Goal: Book appointment/travel/reservation

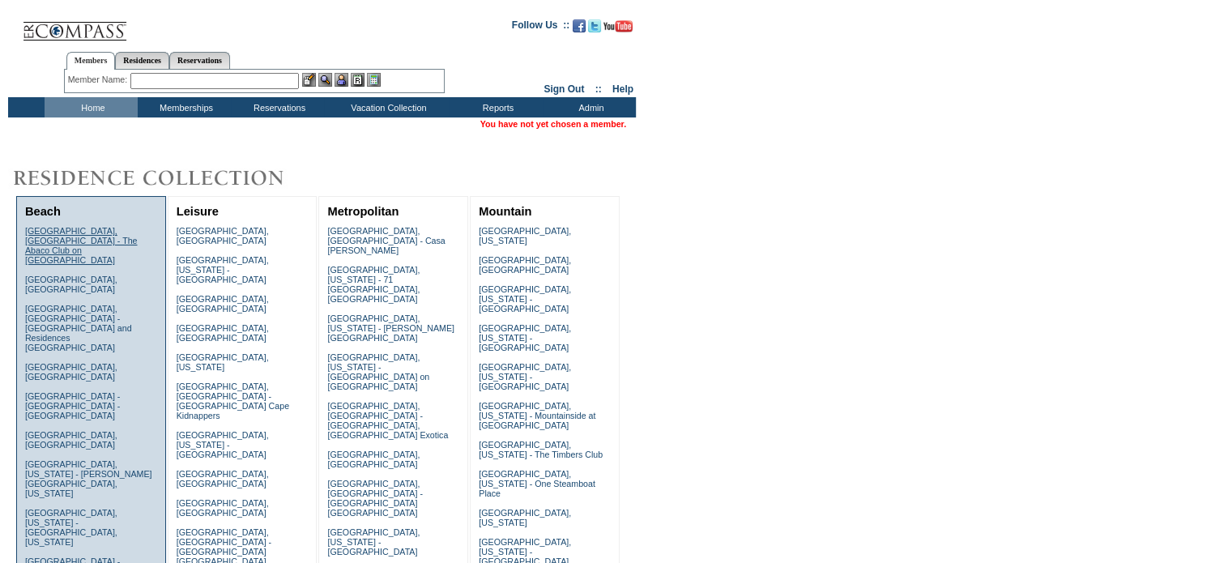
click at [83, 237] on link "Abaco, Bahamas - The Abaco Club on Winding Bay" at bounding box center [81, 245] width 113 height 39
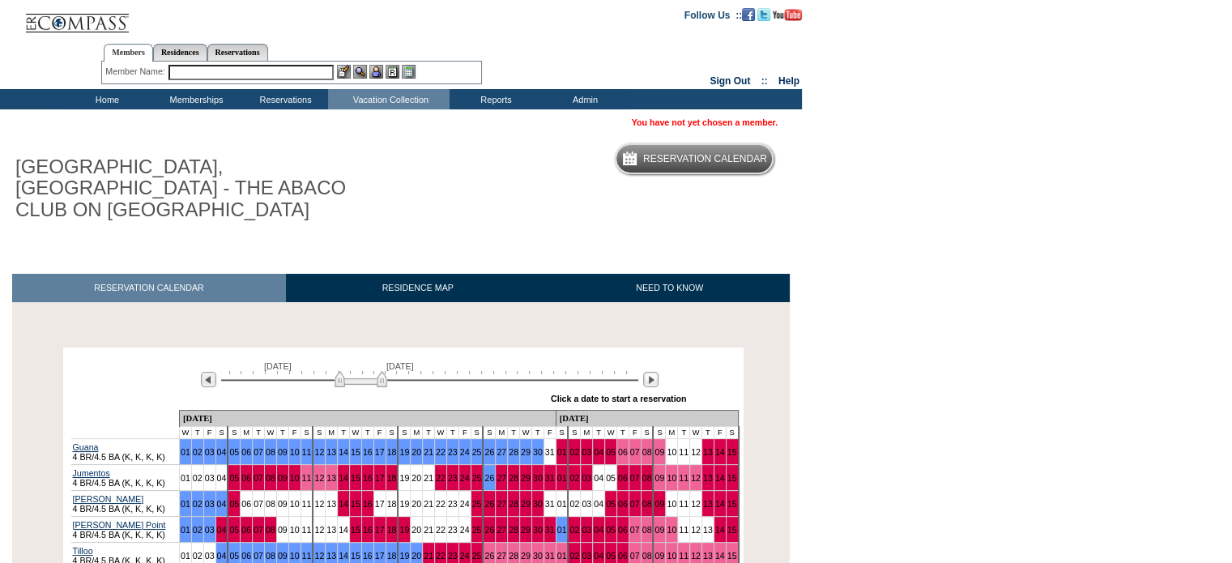
click at [406, 371] on div at bounding box center [429, 378] width 417 height 15
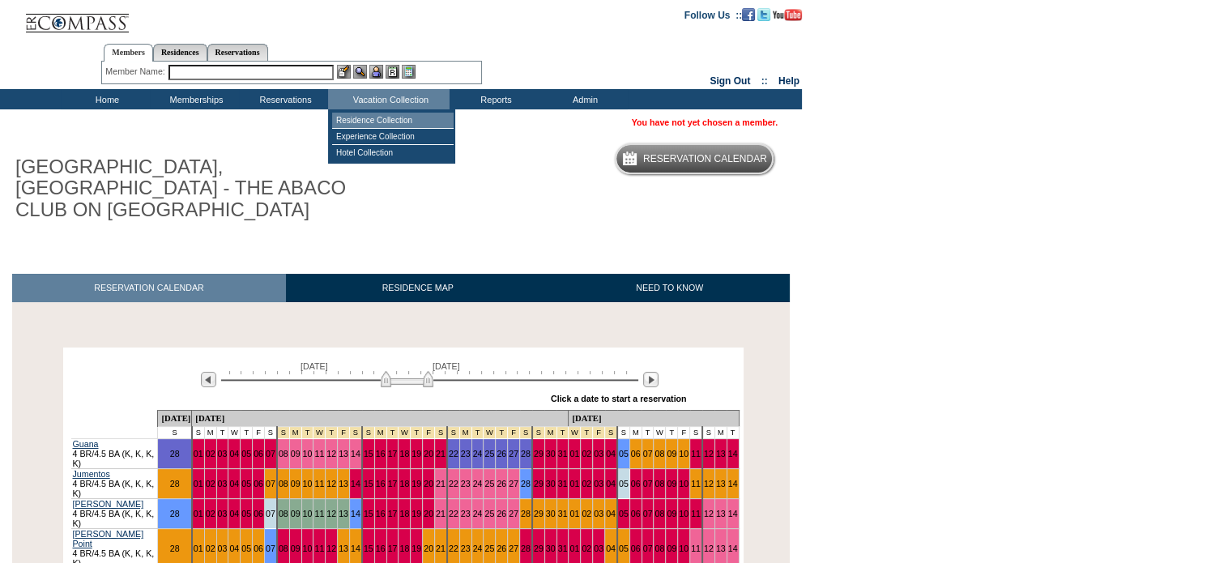
click at [382, 125] on td "Residence Collection" at bounding box center [392, 121] width 121 height 16
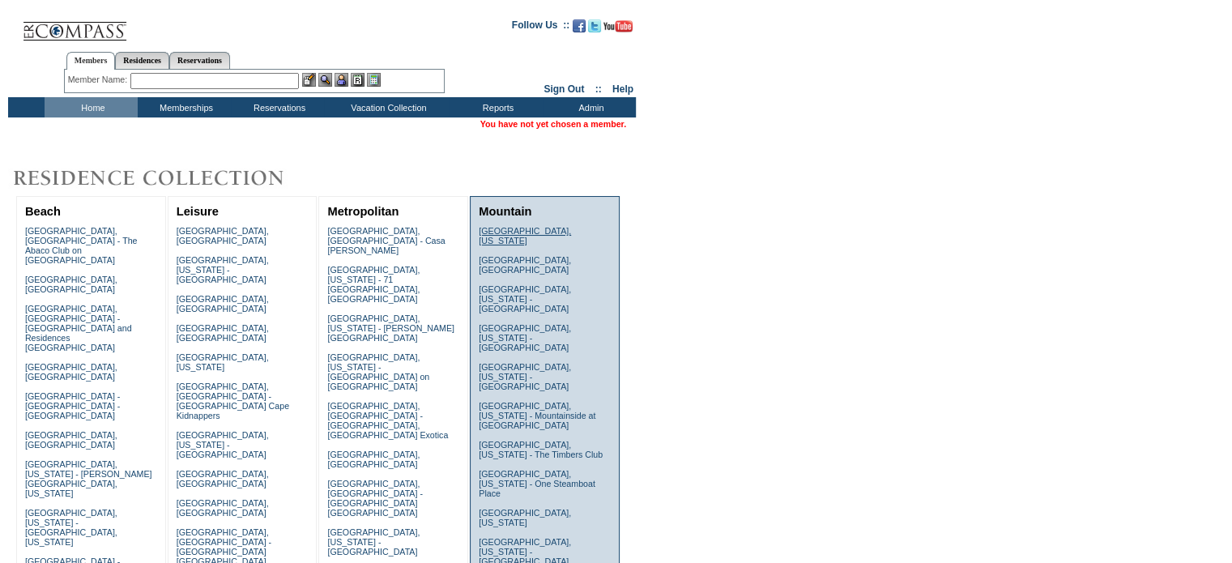
click at [530, 234] on link "Beaver Creek, Colorado" at bounding box center [525, 235] width 92 height 19
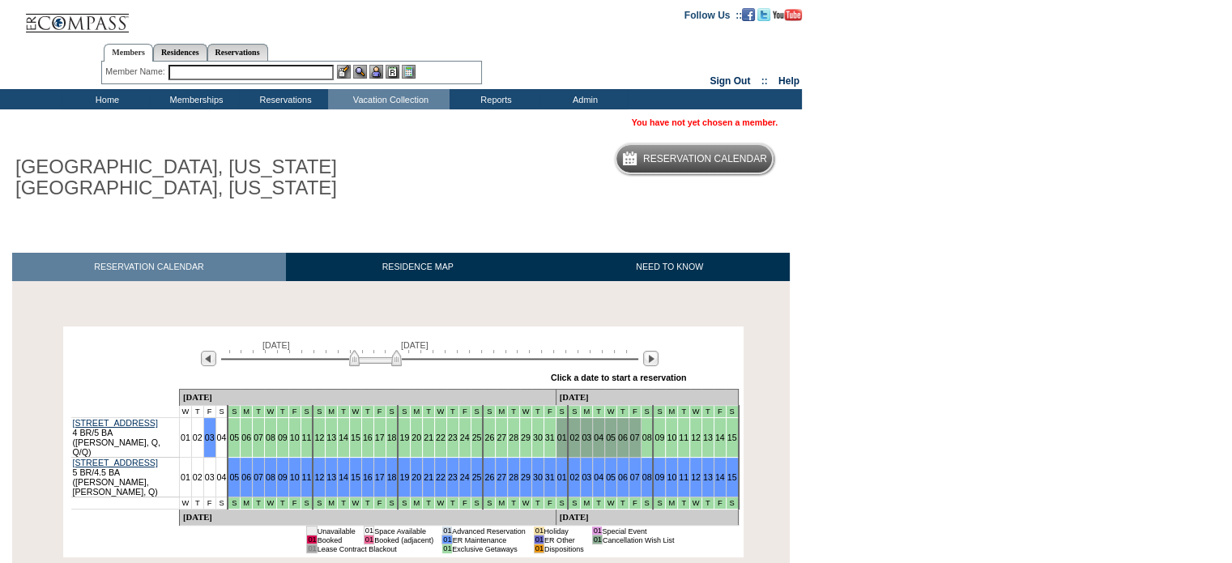
drag, startPoint x: 366, startPoint y: 358, endPoint x: 381, endPoint y: 359, distance: 14.6
click at [381, 359] on img at bounding box center [375, 358] width 53 height 16
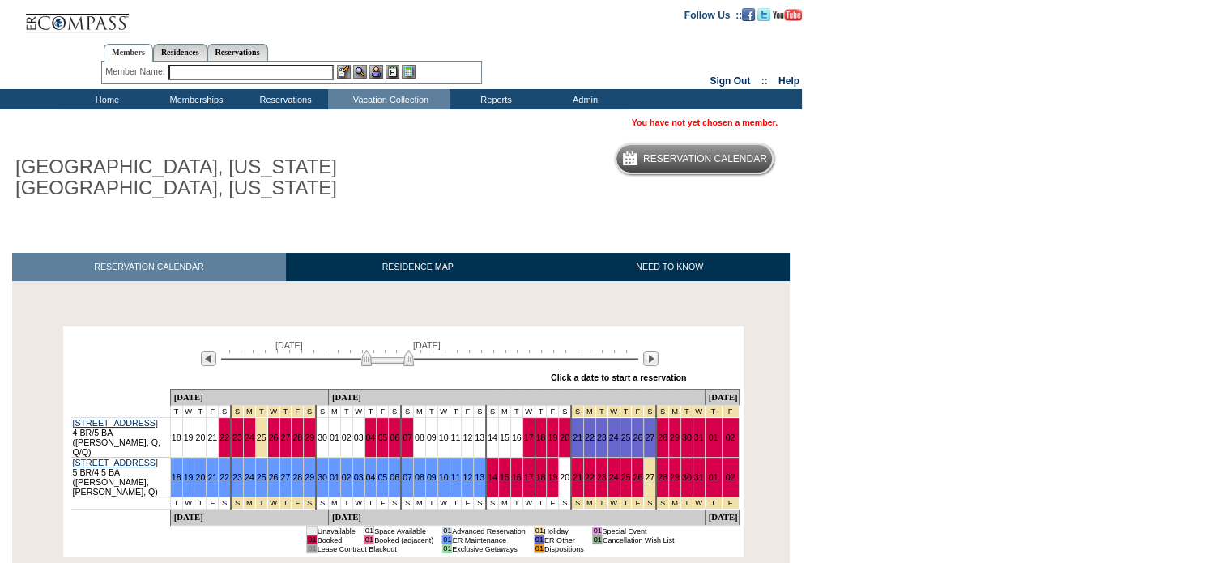
drag, startPoint x: 381, startPoint y: 359, endPoint x: 398, endPoint y: 358, distance: 17.0
click at [398, 358] on img at bounding box center [387, 358] width 53 height 16
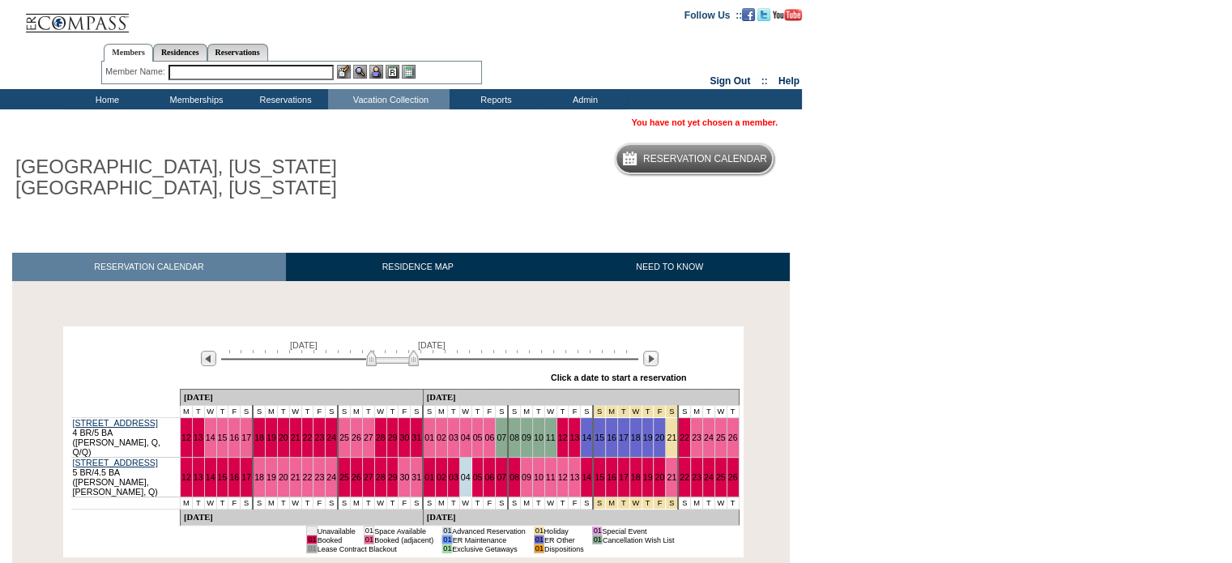
drag, startPoint x: 398, startPoint y: 358, endPoint x: 415, endPoint y: 360, distance: 17.9
click at [415, 360] on img at bounding box center [392, 358] width 53 height 16
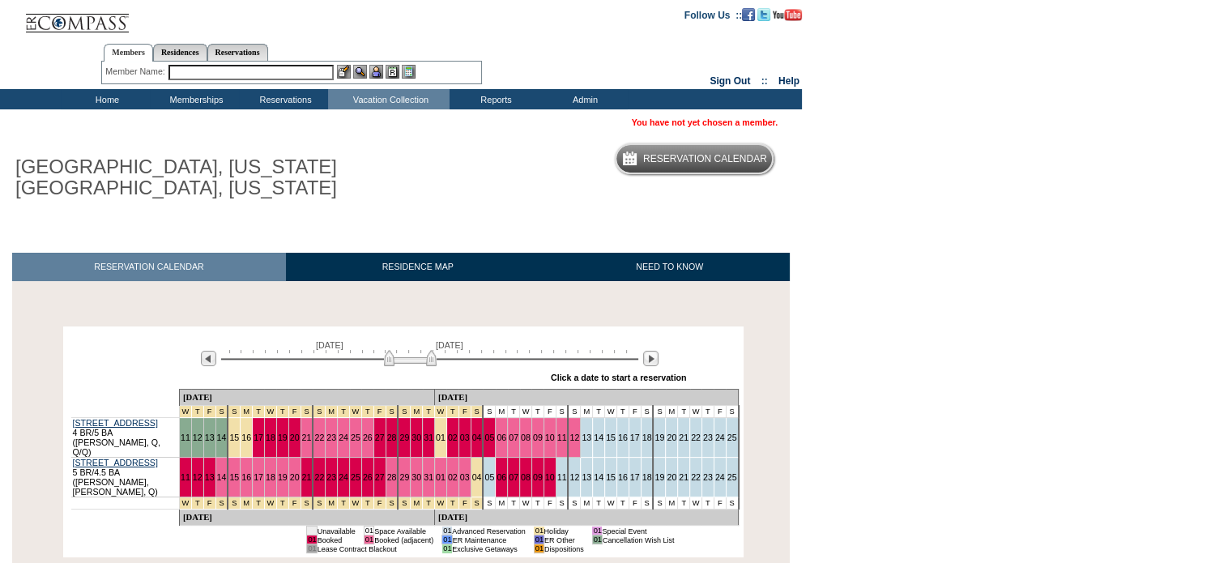
click at [415, 360] on img at bounding box center [410, 358] width 53 height 16
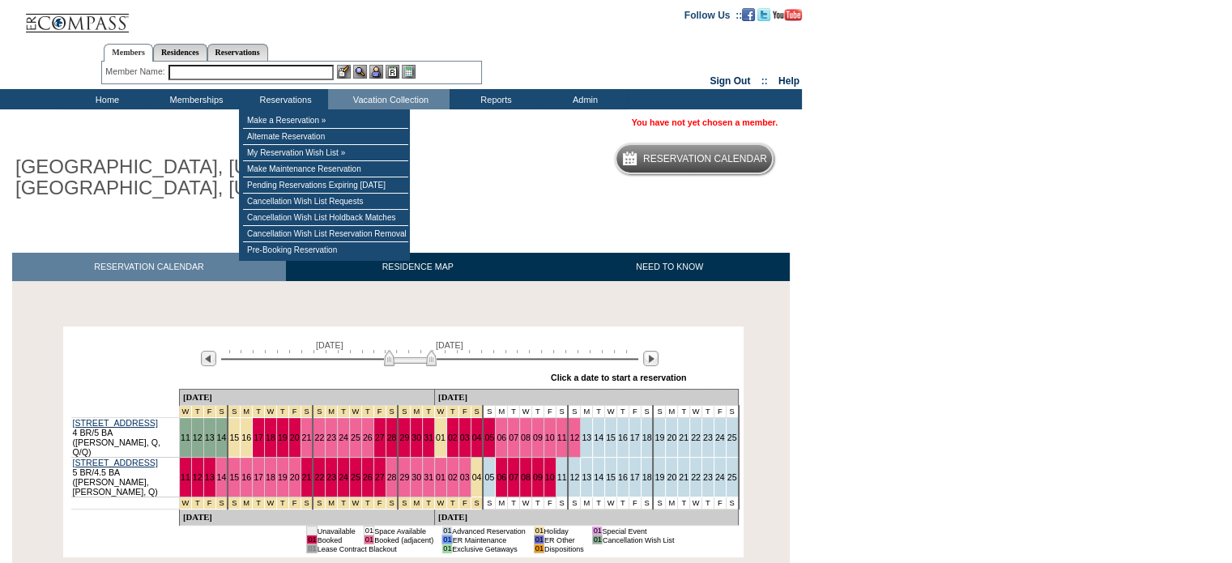
click at [104, 95] on td "Home" at bounding box center [105, 99] width 89 height 20
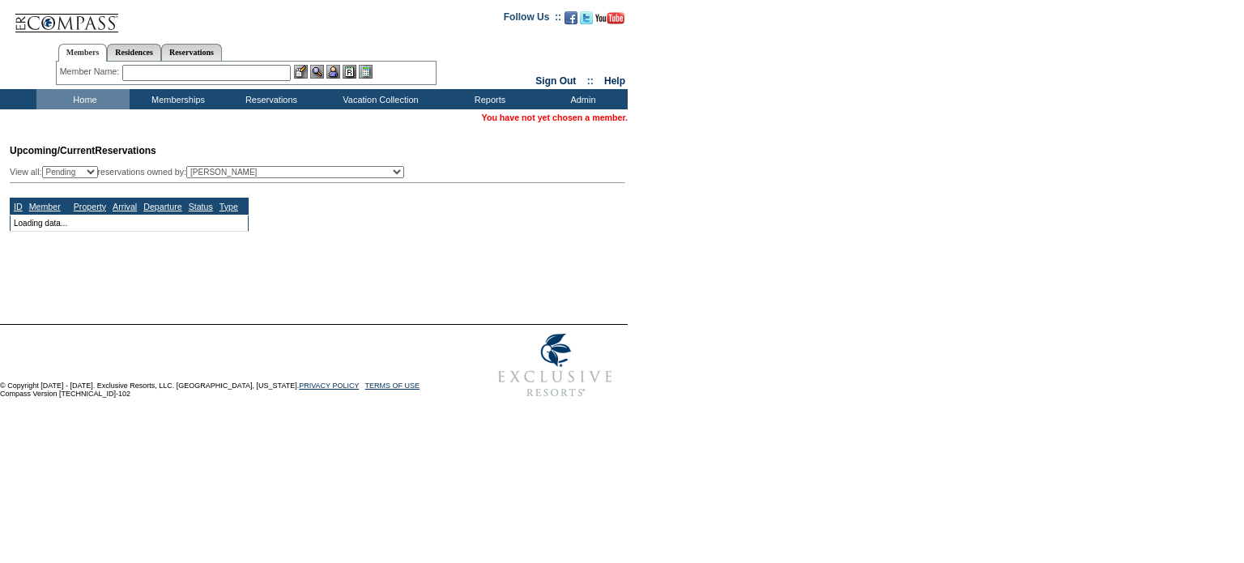
click at [259, 74] on input "text" at bounding box center [206, 73] width 168 height 16
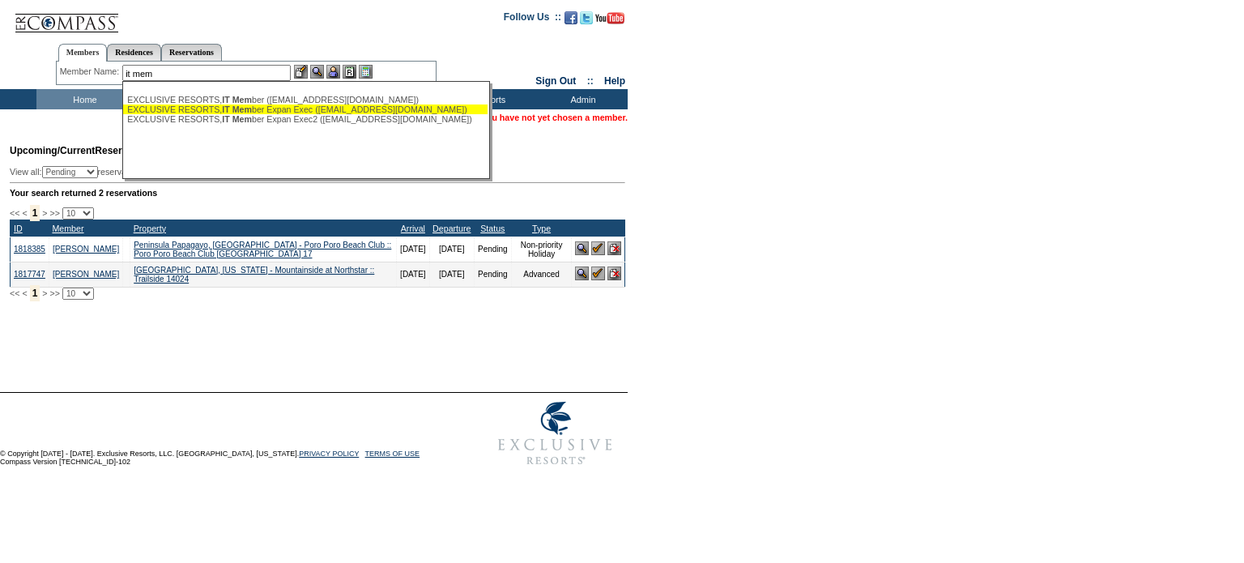
click at [278, 104] on div "EXCLUSIVE RESORTS, IT Mem ber Expan Exec ([EMAIL_ADDRESS][DOMAIN_NAME])" at bounding box center [305, 109] width 356 height 10
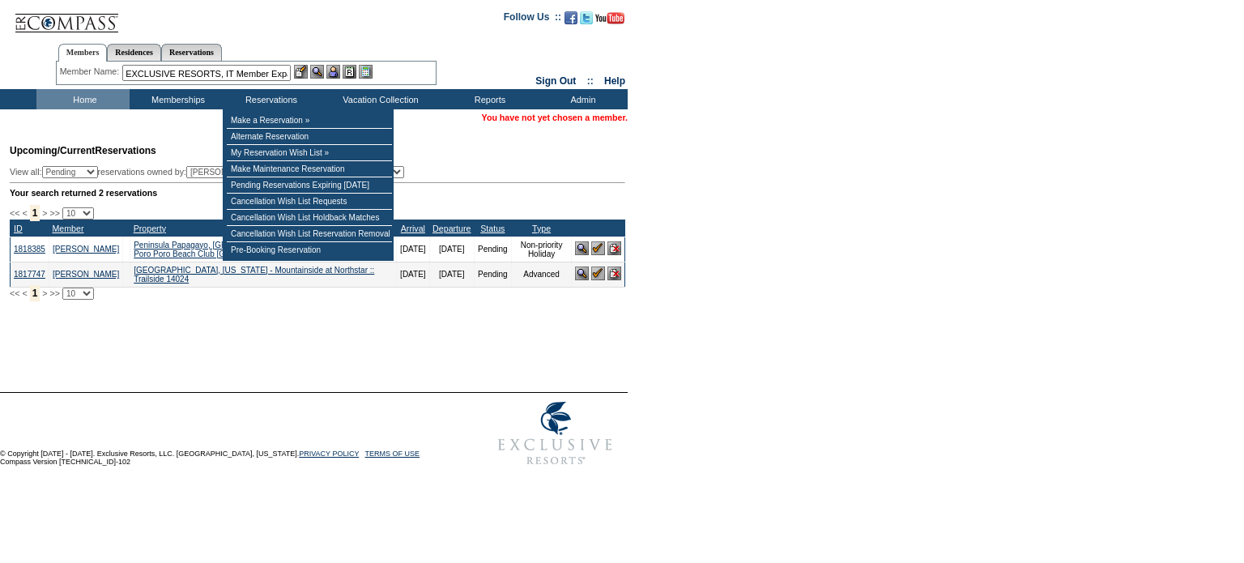
click at [253, 76] on input "EXCLUSIVE RESORTS, IT Member Expan Exec ([EMAIL_ADDRESS][DOMAIN_NAME])" at bounding box center [206, 73] width 168 height 16
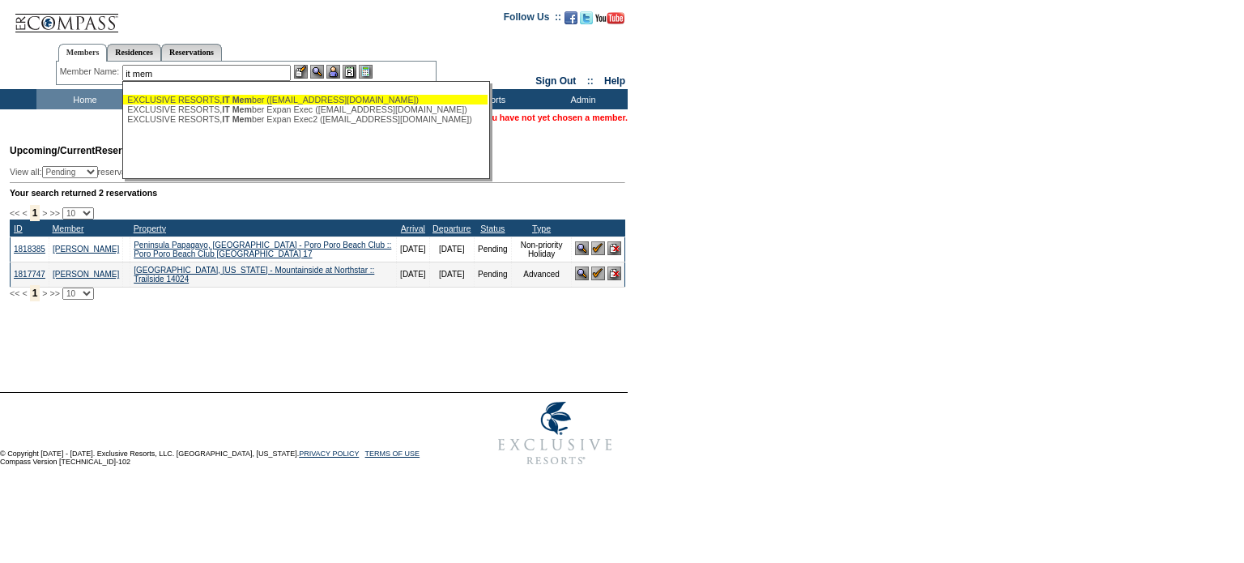
click at [284, 96] on div "EXCLUSIVE RESORTS, IT Mem ber ([EMAIL_ADDRESS][DOMAIN_NAME])" at bounding box center [305, 100] width 356 height 10
type input "EXCLUSIVE RESORTS, IT Member ([EMAIL_ADDRESS][DOMAIN_NAME])"
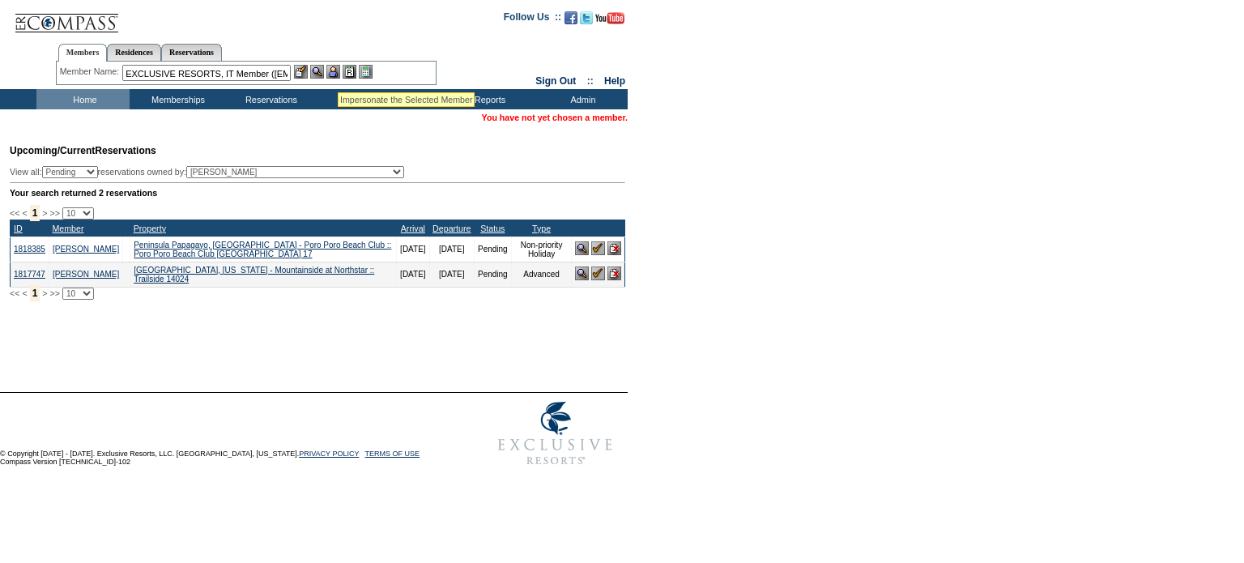
click at [338, 73] on img at bounding box center [333, 72] width 14 height 14
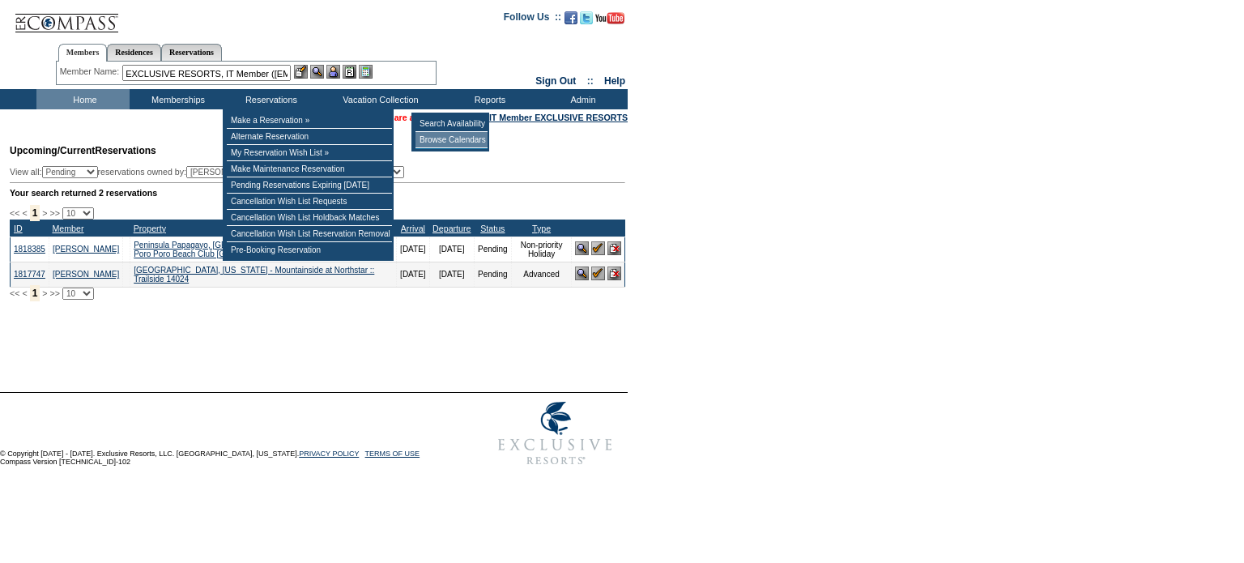
click at [453, 138] on td "Browse Calendars" at bounding box center [451, 140] width 72 height 16
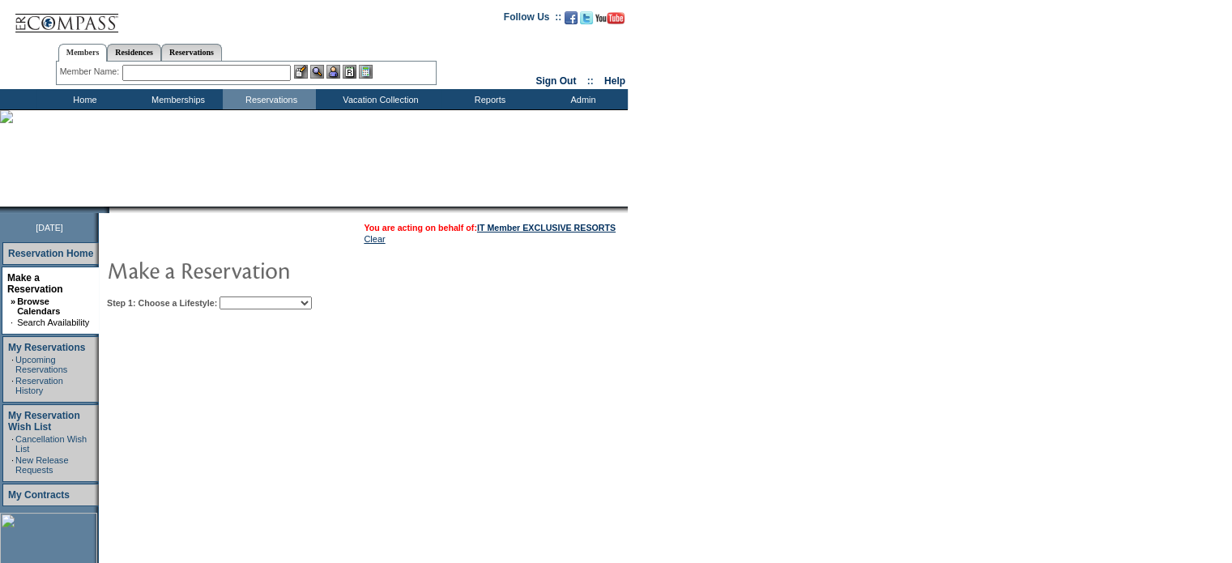
click at [296, 304] on select "My Favorites Beach Leisure Metropolitan Mountain OIAL for Adventure OIAL for Co…" at bounding box center [265, 302] width 92 height 13
click at [247, 296] on select "My Favorites Beach Leisure Metropolitan Mountain OIAL for Adventure OIAL for Co…" at bounding box center [265, 302] width 92 height 13
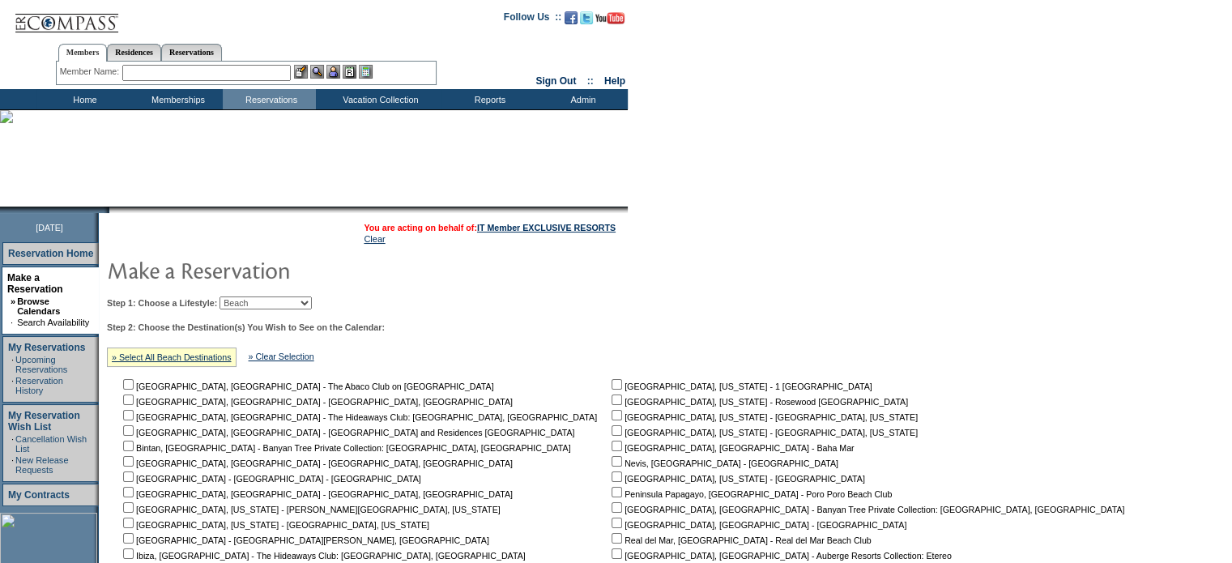
click at [283, 309] on select "My Favorites Beach Leisure Metropolitan Mountain OIAL for Adventure OIAL for Co…" at bounding box center [265, 302] width 92 height 13
select select "Mountain"
click at [247, 296] on select "My Favorites Beach Leisure Metropolitan Mountain OIAL for Adventure OIAL for Co…" at bounding box center [265, 302] width 92 height 13
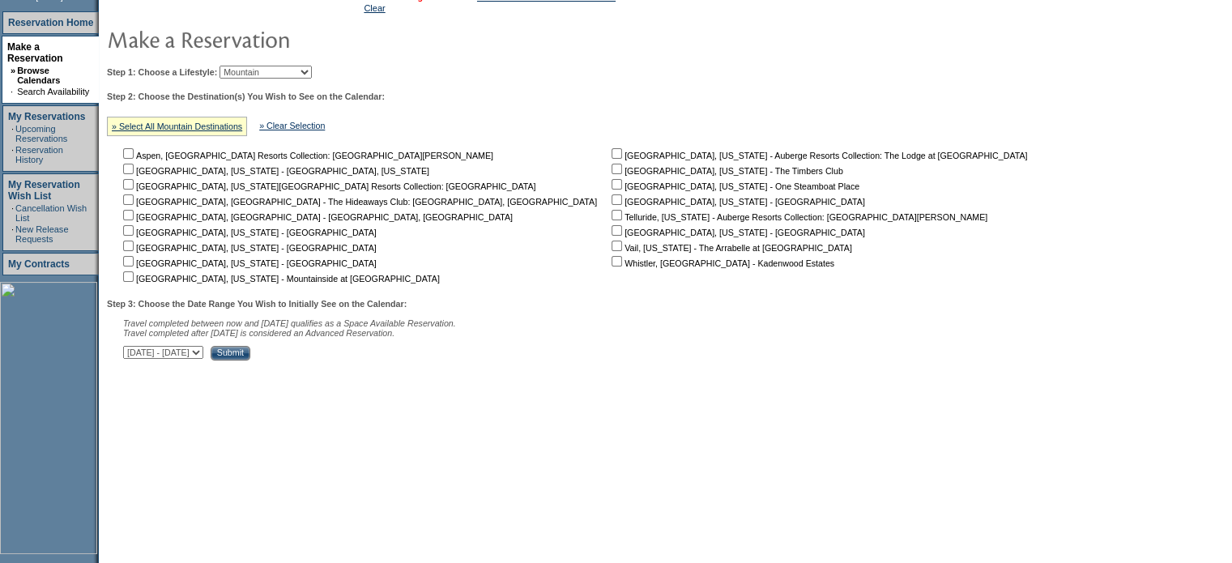
scroll to position [232, 0]
click at [155, 118] on div "» Select All Mountain Destinations" at bounding box center [177, 124] width 140 height 19
click at [162, 123] on link "» Select All Mountain Destinations" at bounding box center [177, 125] width 130 height 10
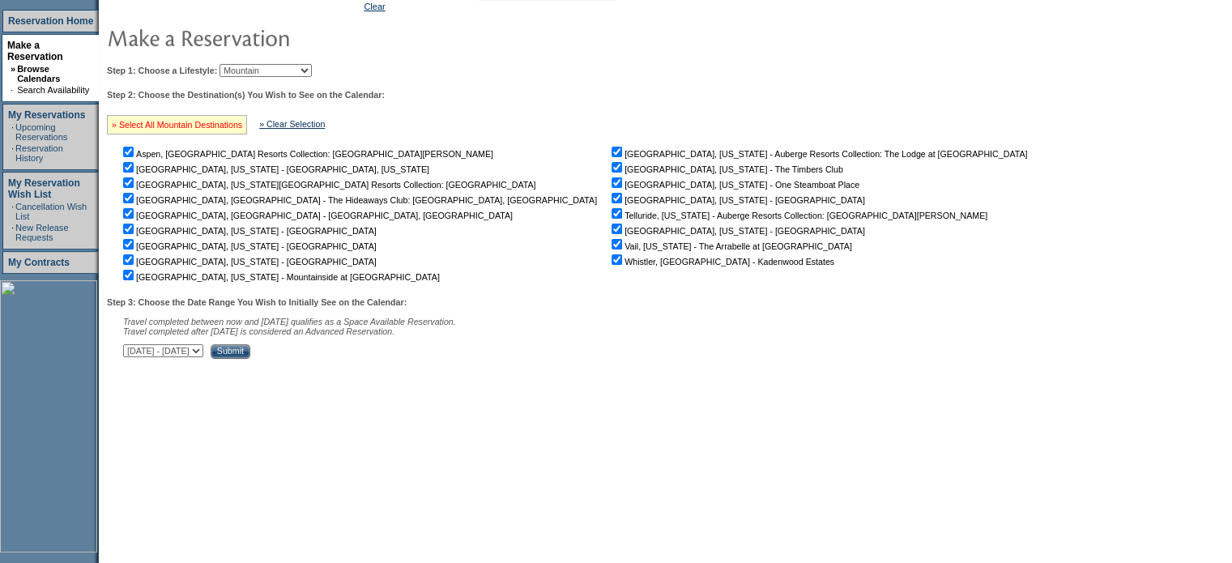
checkbox input "true"
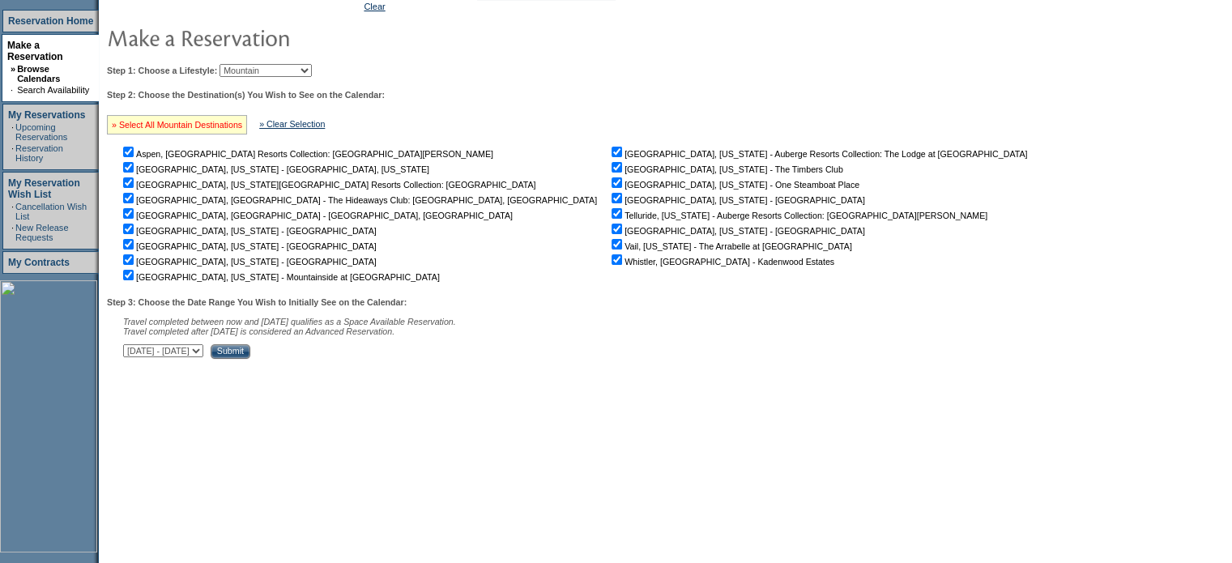
checkbox input "true"
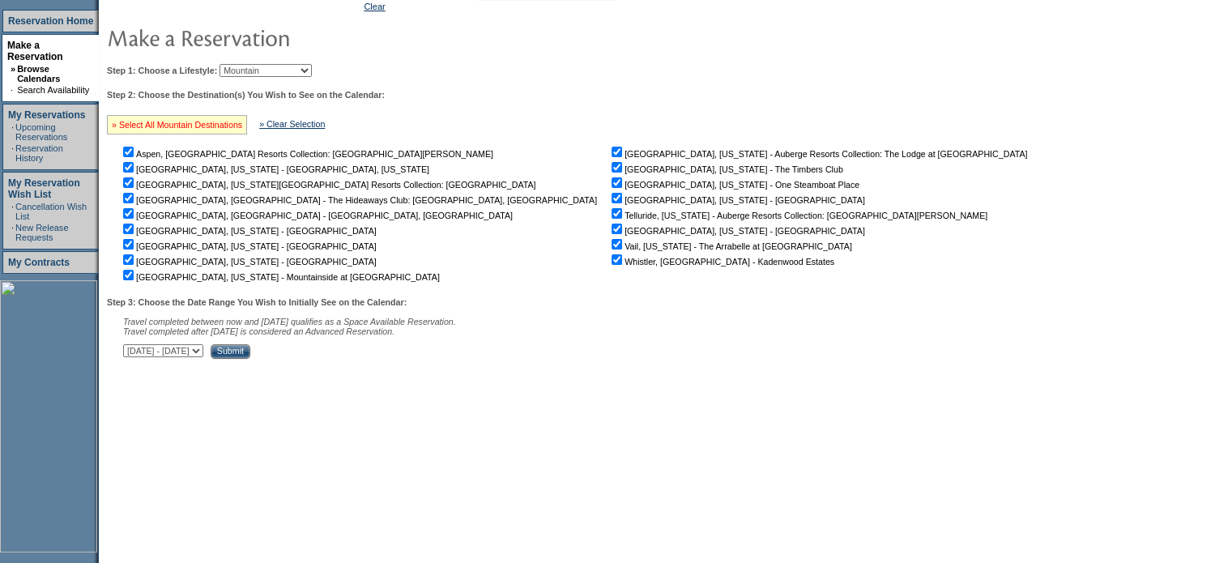
checkbox input "true"
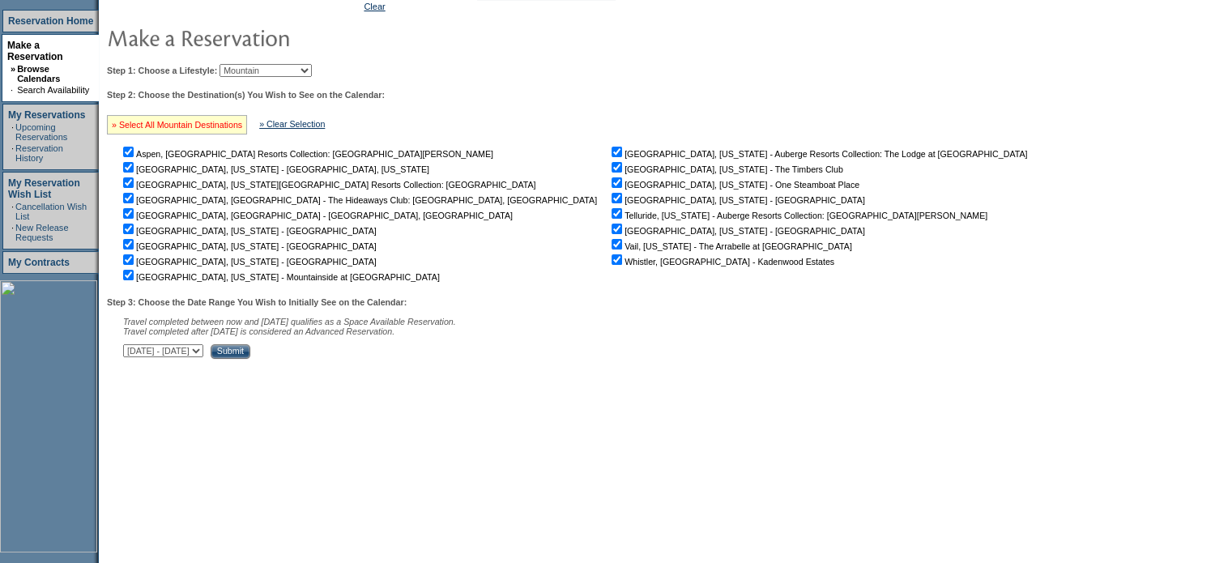
checkbox input "true"
click at [203, 352] on select "October 1, 2025 - November 15, 2025 November 16, 2025 - December 30, 2025 Decem…" at bounding box center [163, 350] width 80 height 13
select select "3/26/2027|5/9/2027"
click at [131, 347] on select "October 1, 2025 - November 15, 2025 November 16, 2025 - December 30, 2025 Decem…" at bounding box center [163, 350] width 80 height 13
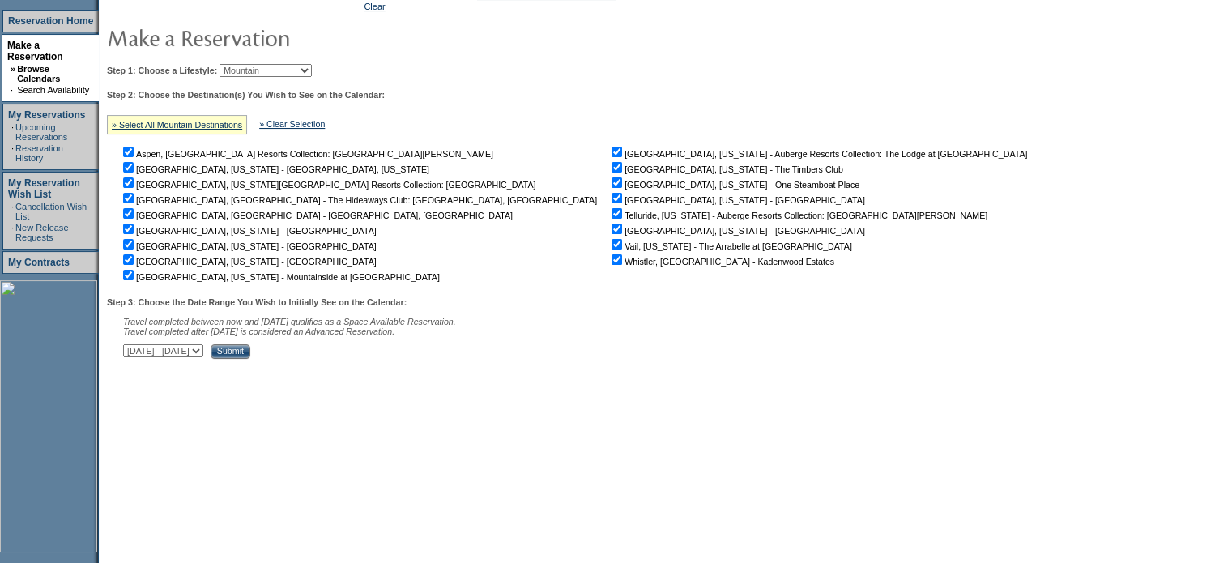
click at [250, 358] on input "Submit" at bounding box center [231, 351] width 40 height 15
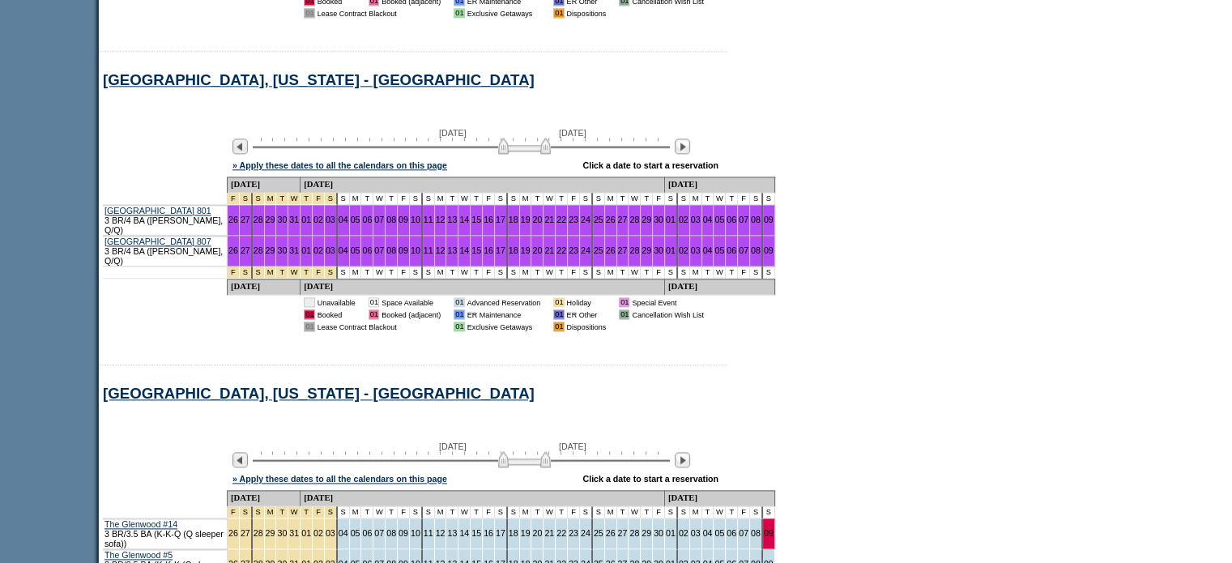
scroll to position [2313, 0]
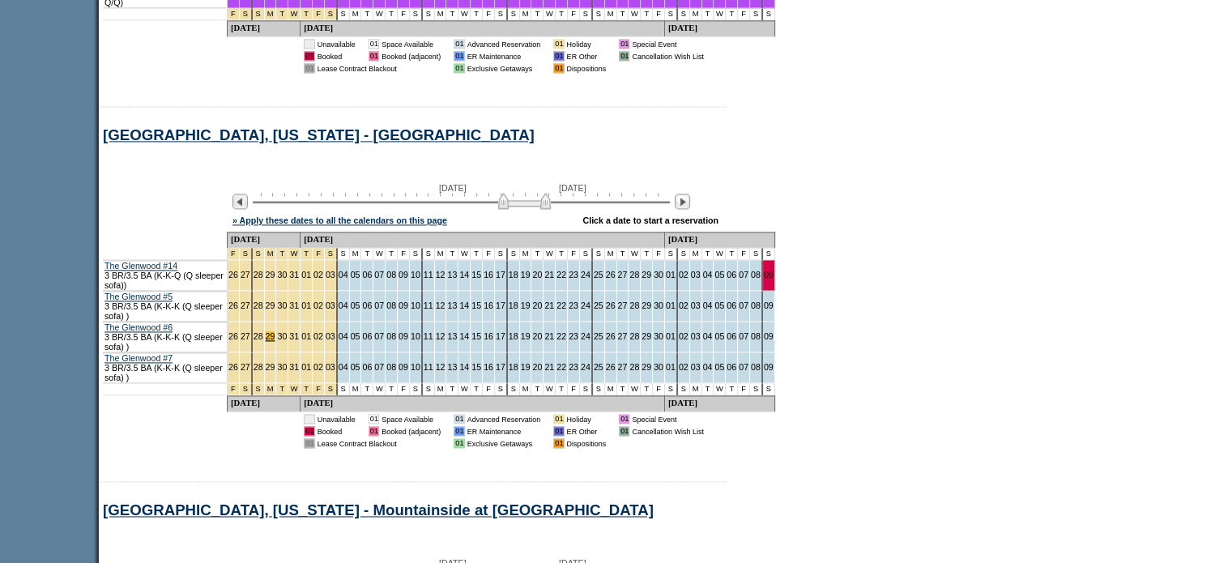
click at [269, 336] on link "29" at bounding box center [271, 336] width 10 height 10
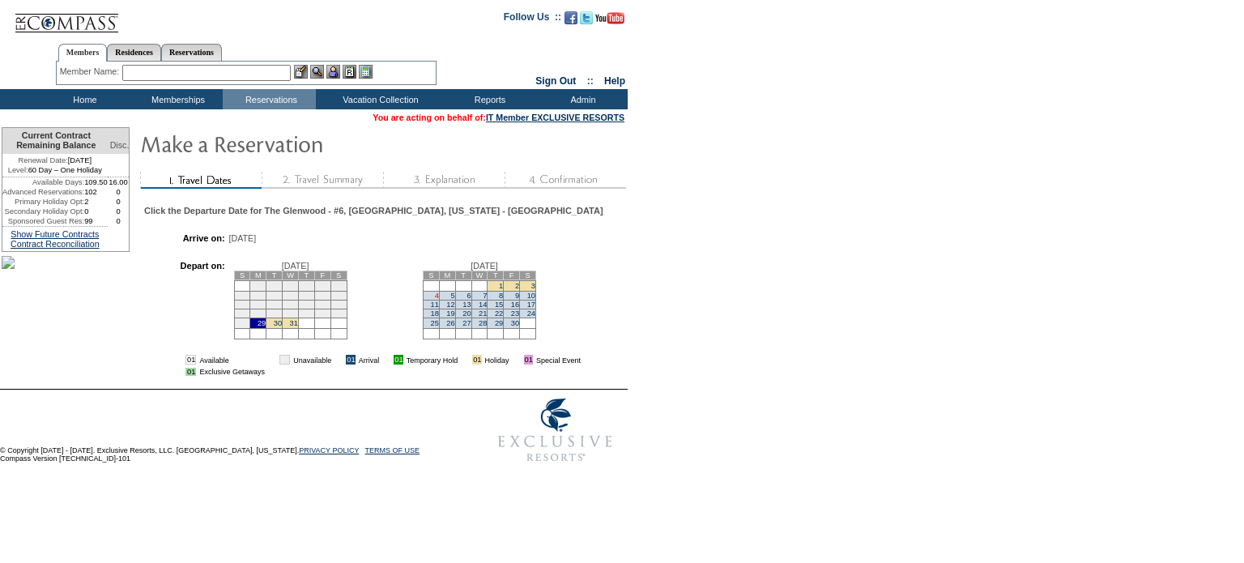
click at [435, 300] on link "4" at bounding box center [437, 296] width 4 height 8
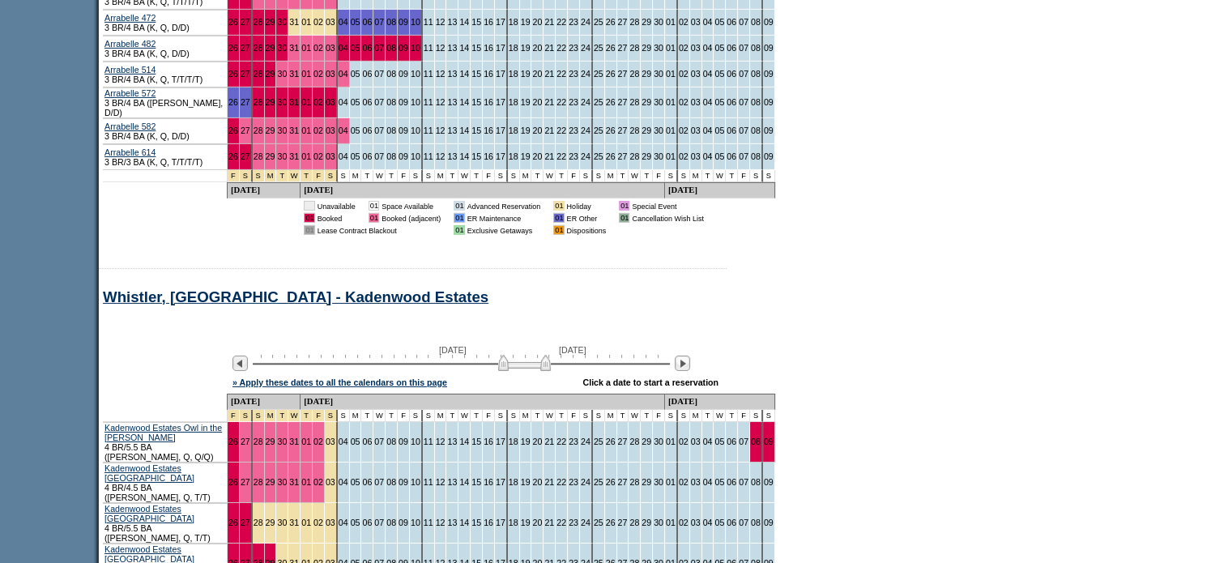
scroll to position [5302, 0]
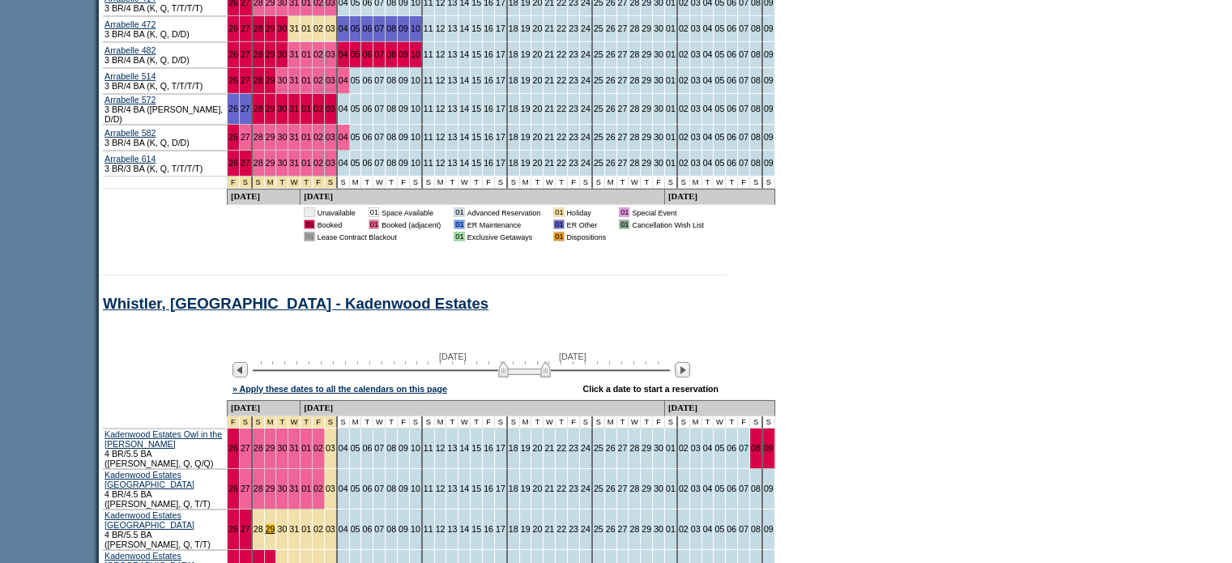
click at [272, 524] on link "29" at bounding box center [271, 529] width 10 height 10
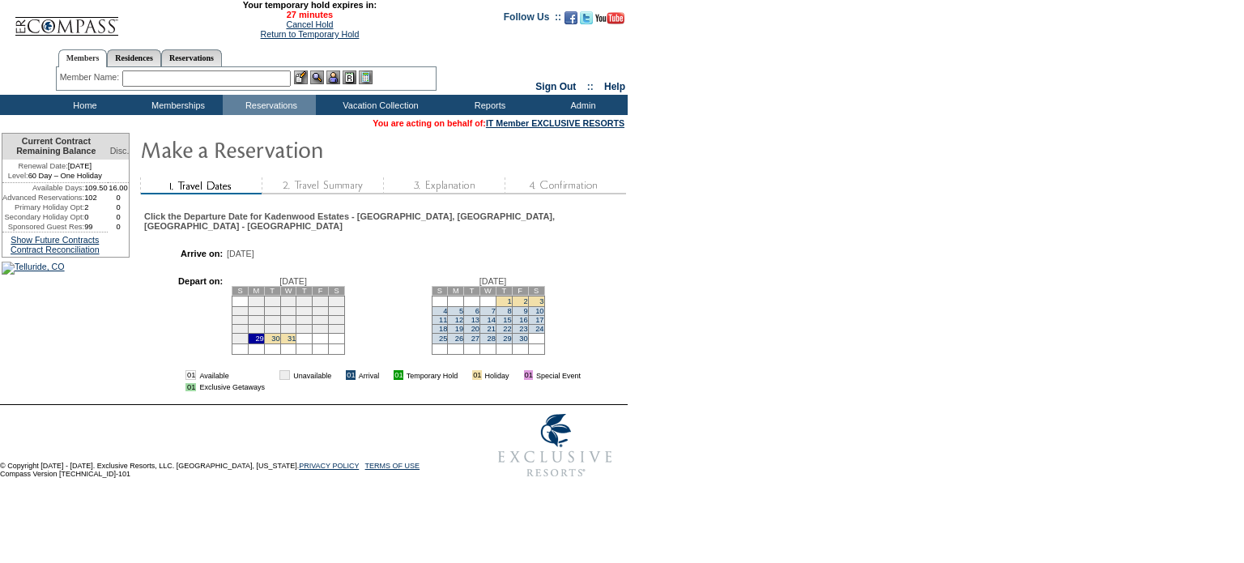
click at [464, 315] on td "5" at bounding box center [456, 310] width 16 height 9
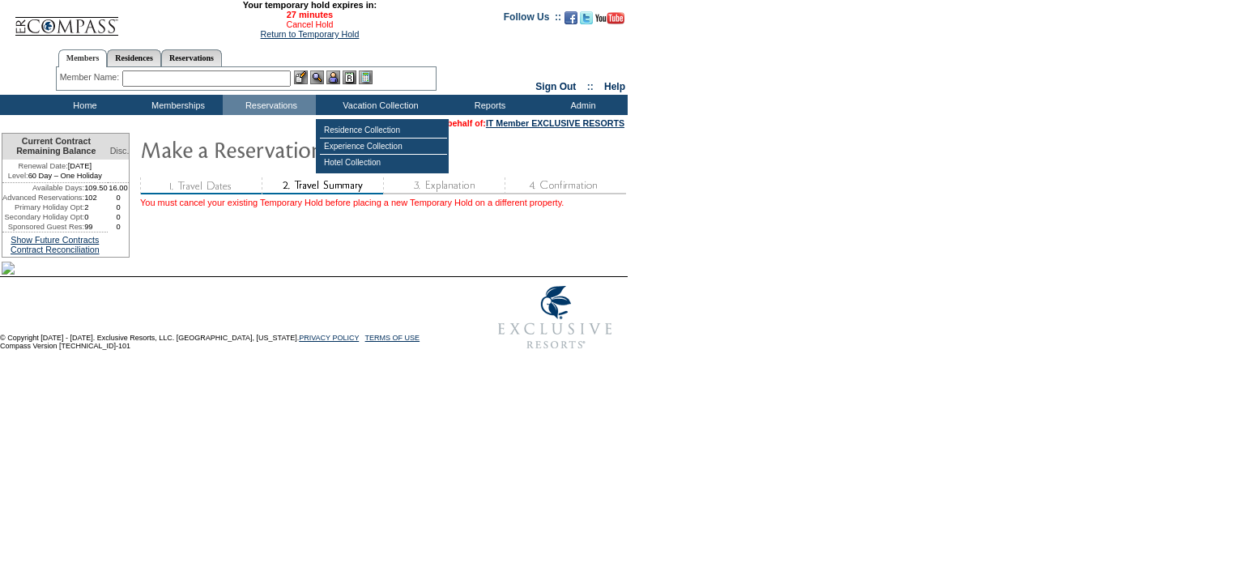
click at [287, 26] on link "Cancel Hold" at bounding box center [309, 24] width 47 height 10
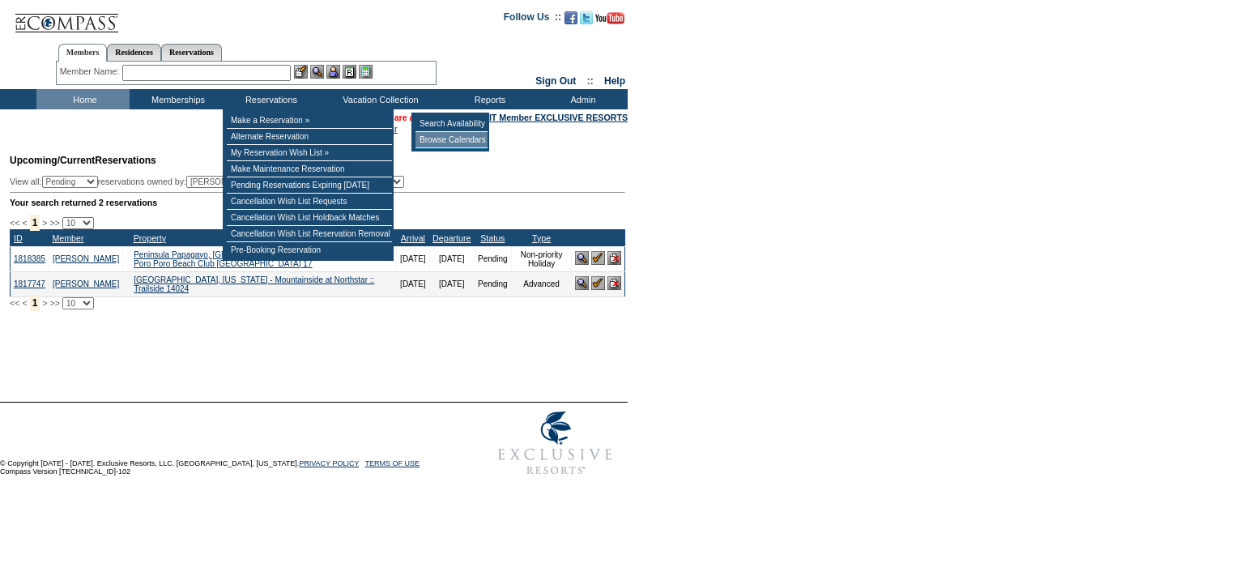
click at [452, 148] on td "Browse Calendars" at bounding box center [451, 140] width 72 height 16
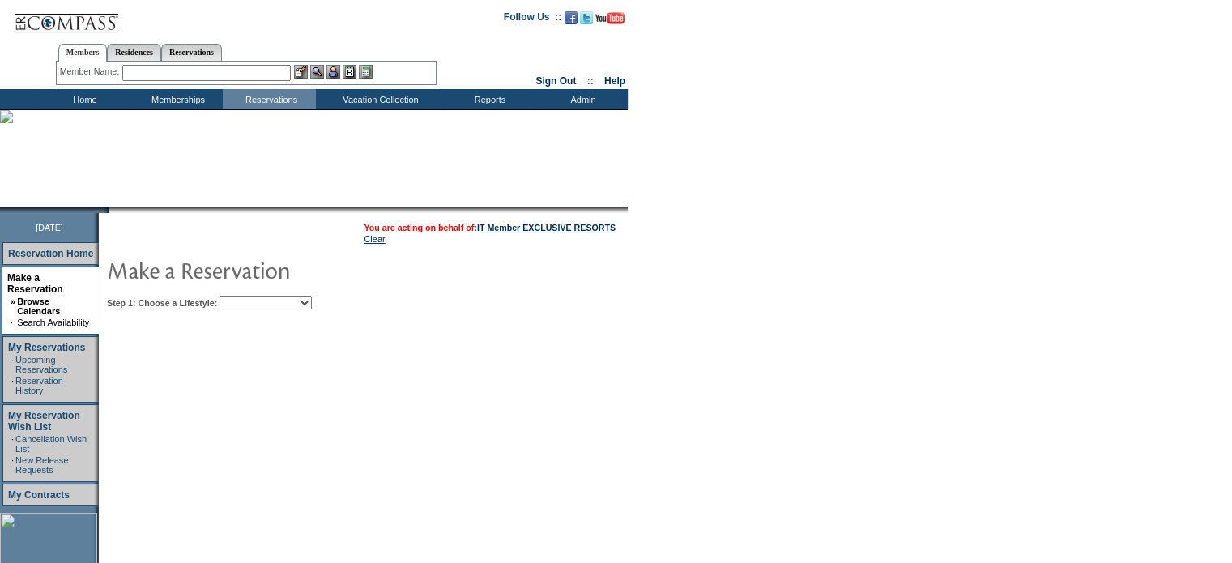
click at [312, 300] on select "My Favorites Beach Leisure Metropolitan Mountain OIAL for Adventure OIAL for Co…" at bounding box center [265, 302] width 92 height 13
select select "Mountain"
click at [247, 296] on select "My Favorites Beach Leisure Metropolitan Mountain OIAL for Adventure OIAL for Co…" at bounding box center [265, 302] width 92 height 13
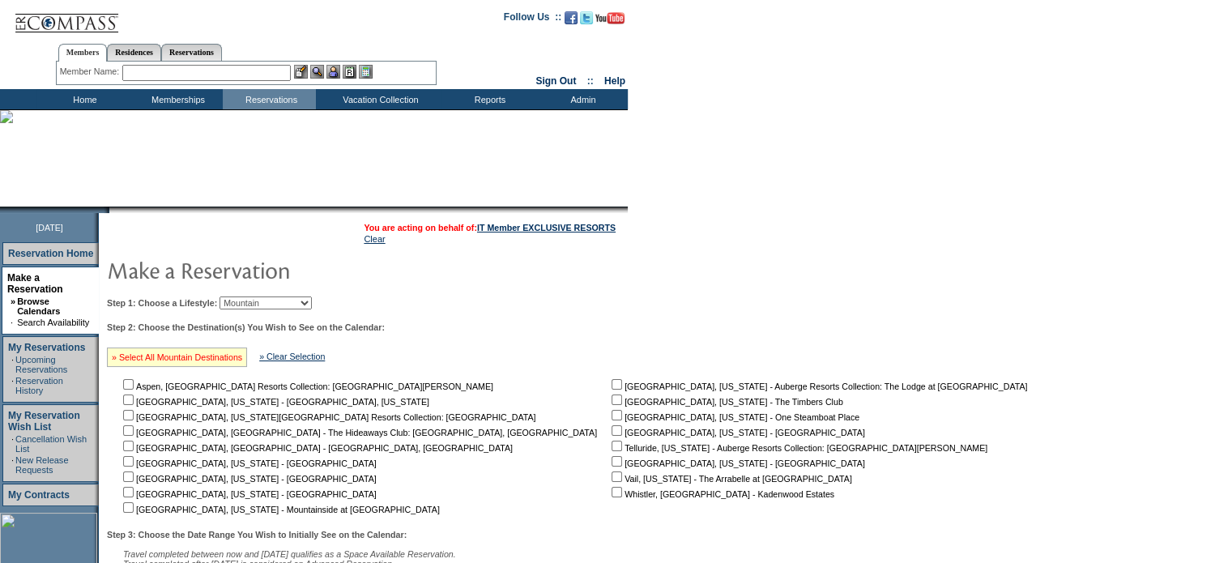
click at [149, 355] on link "» Select All Mountain Destinations" at bounding box center [177, 357] width 130 height 10
checkbox input "true"
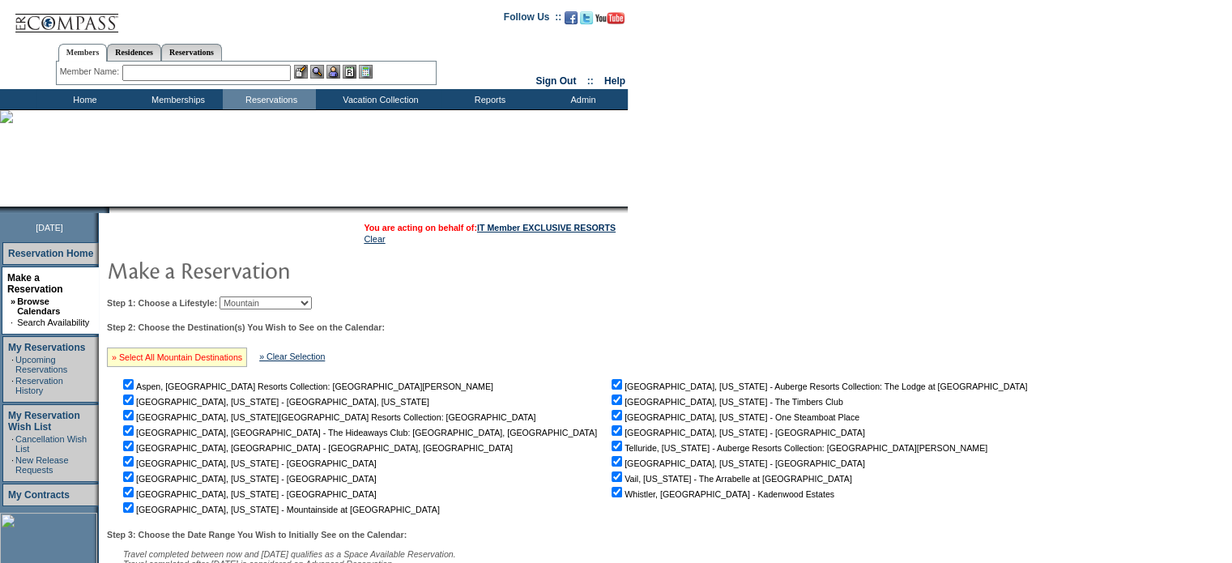
checkbox input "true"
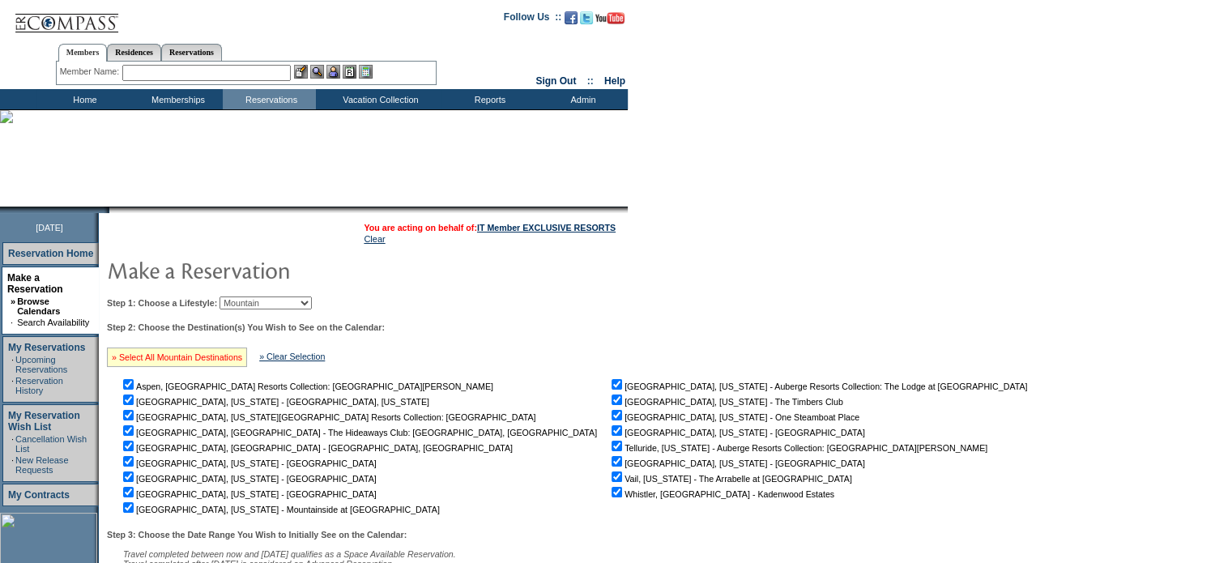
checkbox input "true"
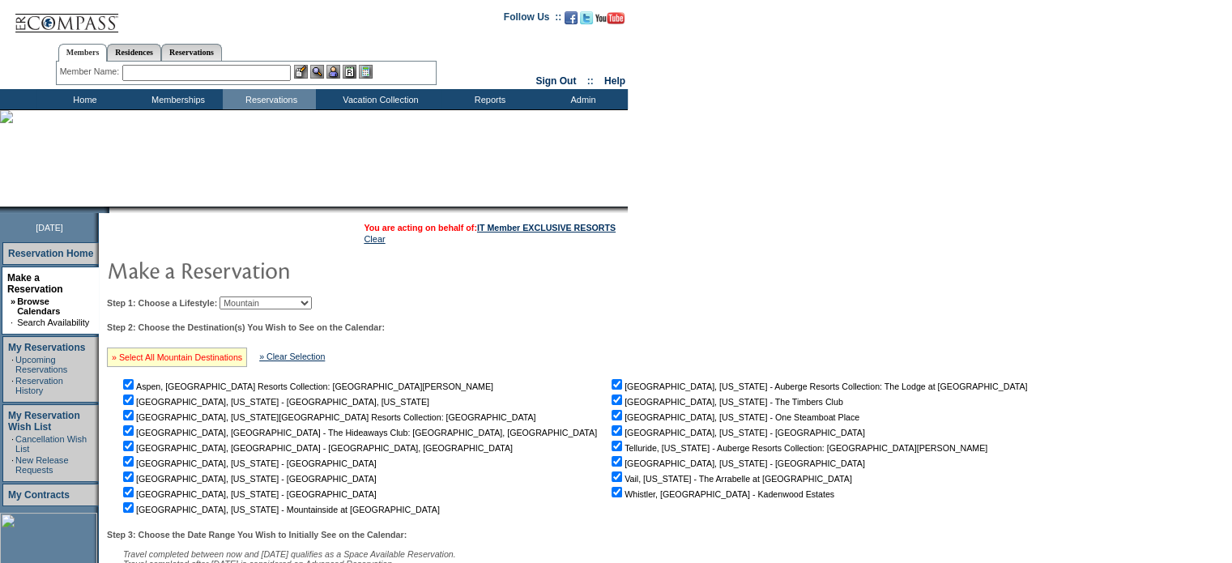
checkbox input "true"
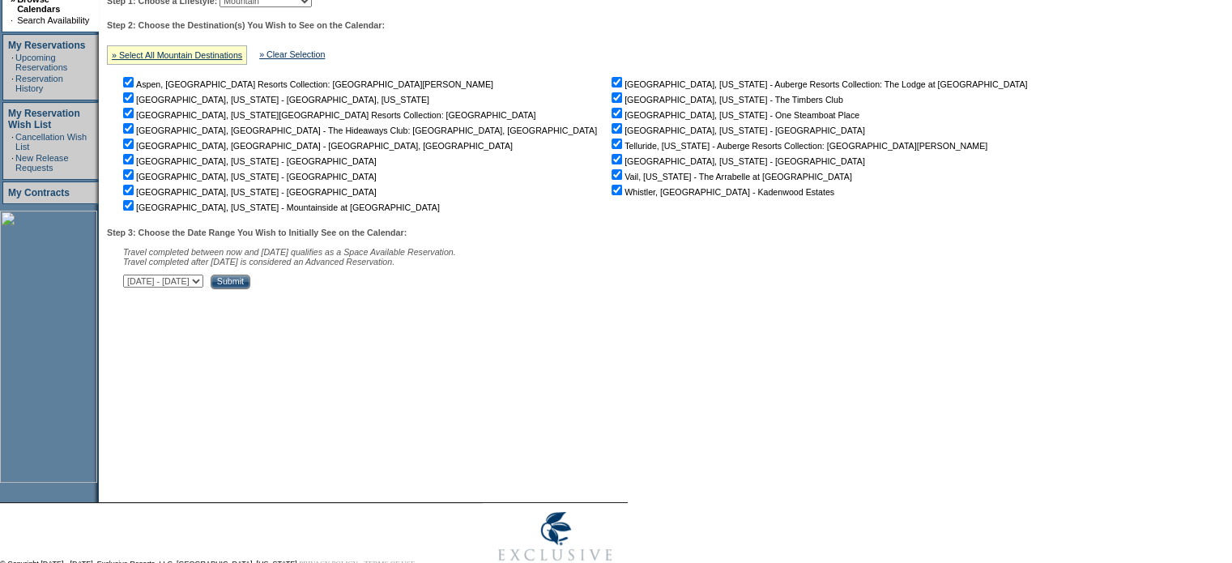
click at [146, 300] on td "You are acting on behalf of: IT Member EXCLUSIVE RESORTS Clear Step 1: Choose a…" at bounding box center [570, 206] width 943 height 591
click at [165, 287] on select "October 1, 2025 - November 15, 2025 November 16, 2025 - December 30, 2025 Decem…" at bounding box center [163, 281] width 80 height 13
select select "3/26/2027|5/9/2027"
click at [131, 278] on select "October 1, 2025 - November 15, 2025 November 16, 2025 - December 30, 2025 Decem…" at bounding box center [163, 281] width 80 height 13
click at [250, 286] on input "Submit" at bounding box center [231, 282] width 40 height 15
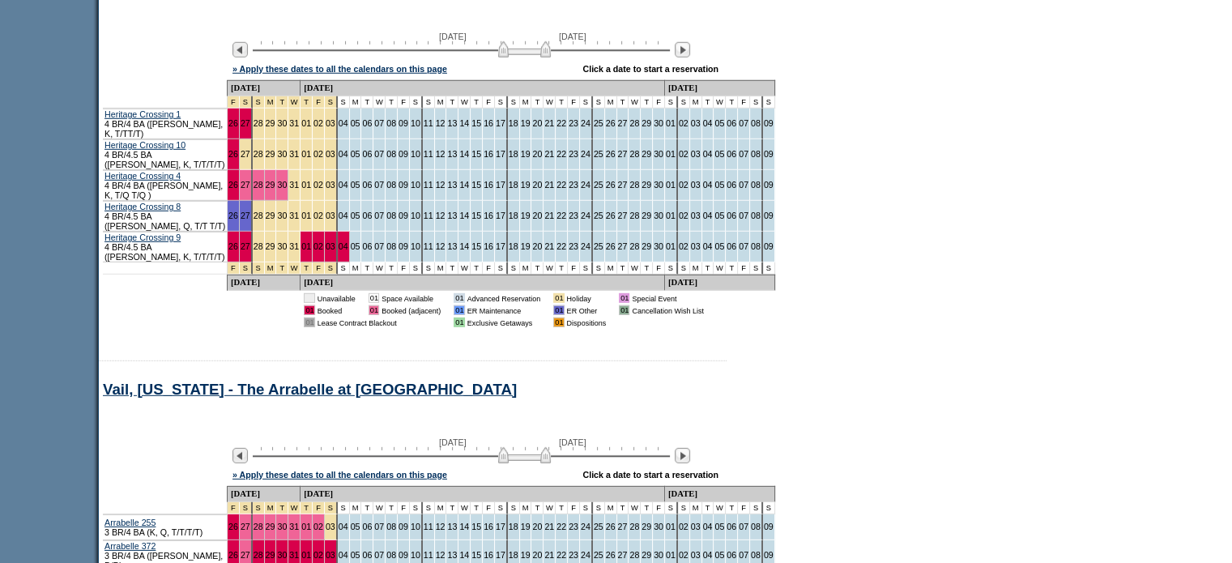
scroll to position [5337, 0]
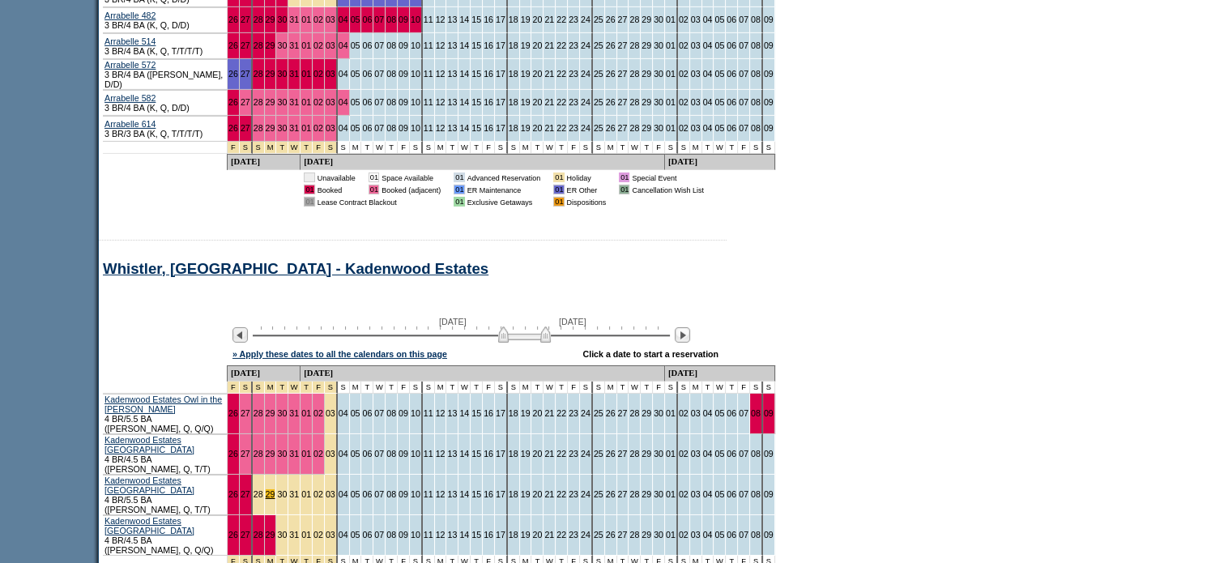
click at [272, 489] on link "29" at bounding box center [271, 494] width 10 height 10
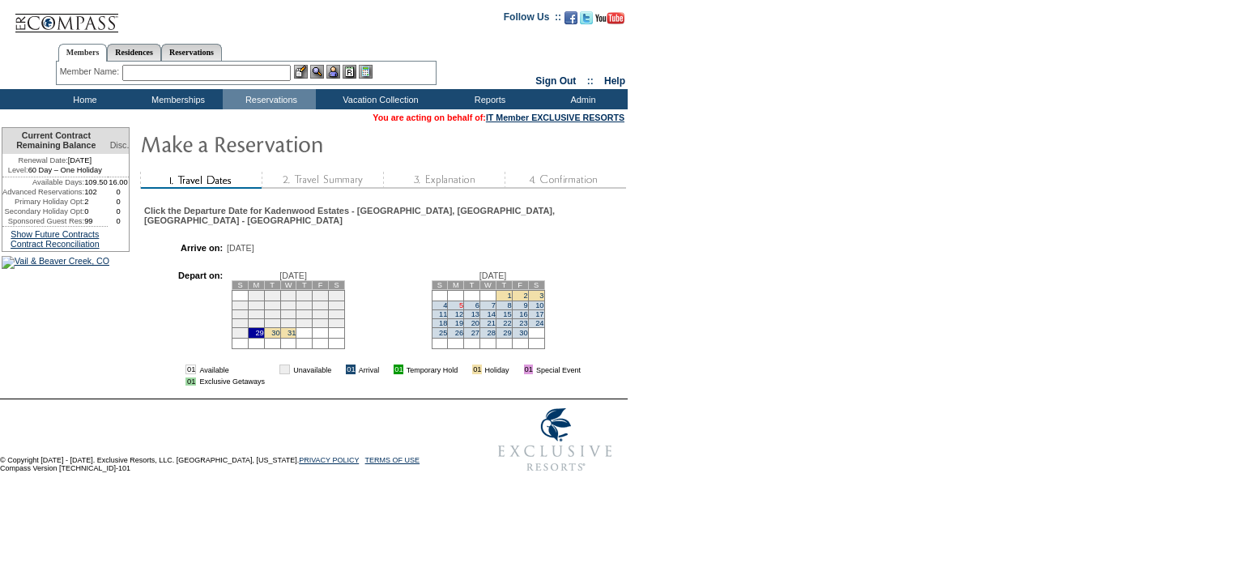
click at [463, 309] on link "5" at bounding box center [461, 305] width 4 height 8
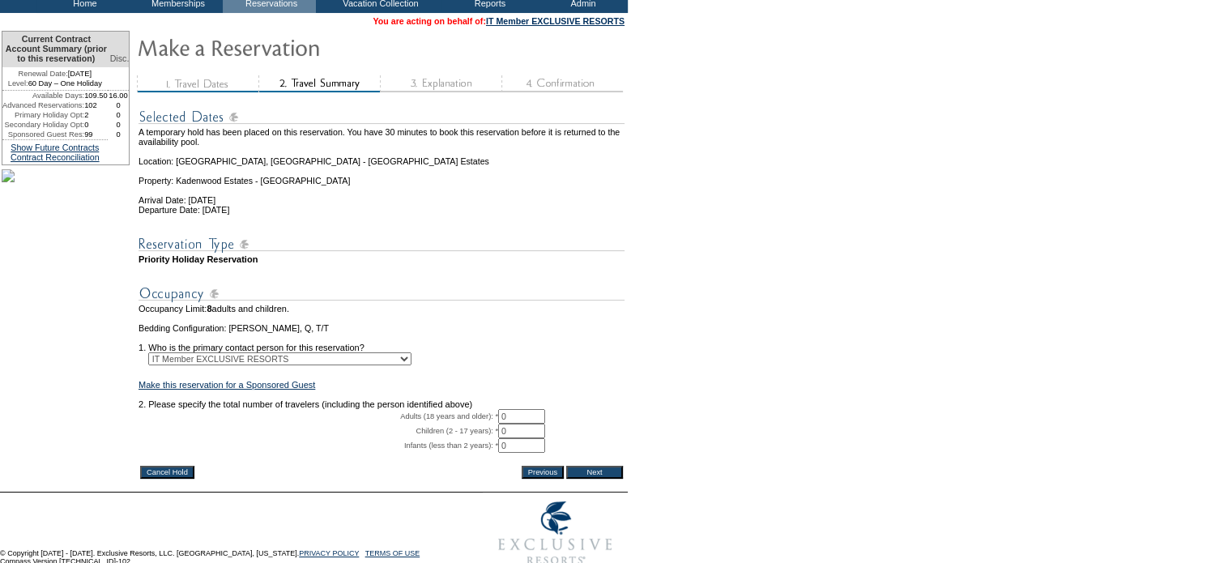
scroll to position [83, 0]
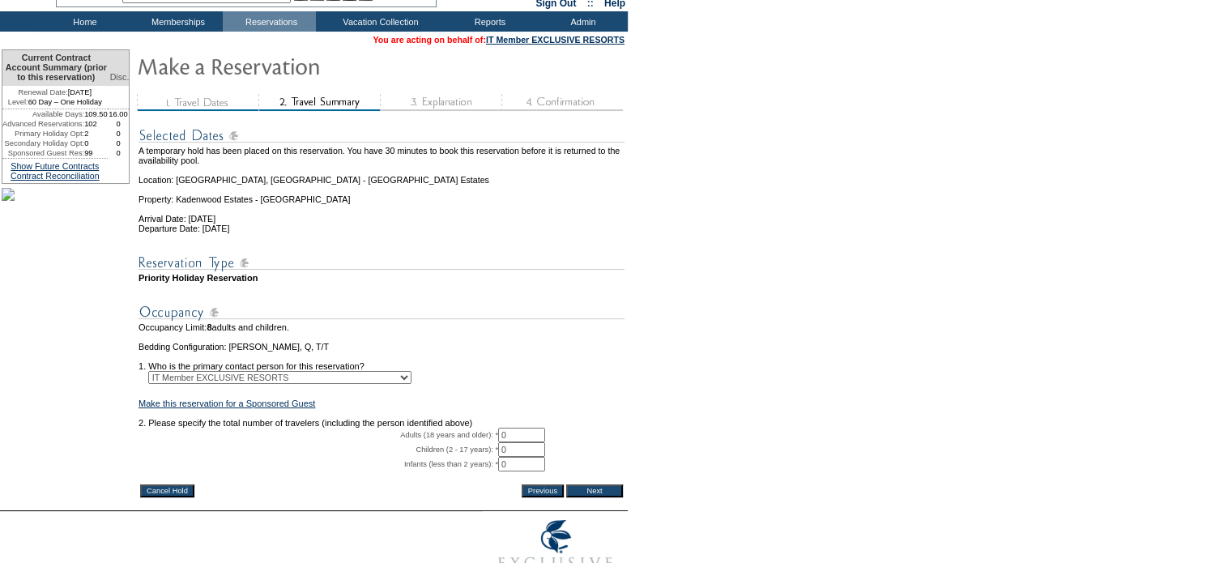
drag, startPoint x: 168, startPoint y: 511, endPoint x: 761, endPoint y: 57, distance: 746.9
click at [168, 497] on input "Cancel Hold" at bounding box center [167, 490] width 54 height 13
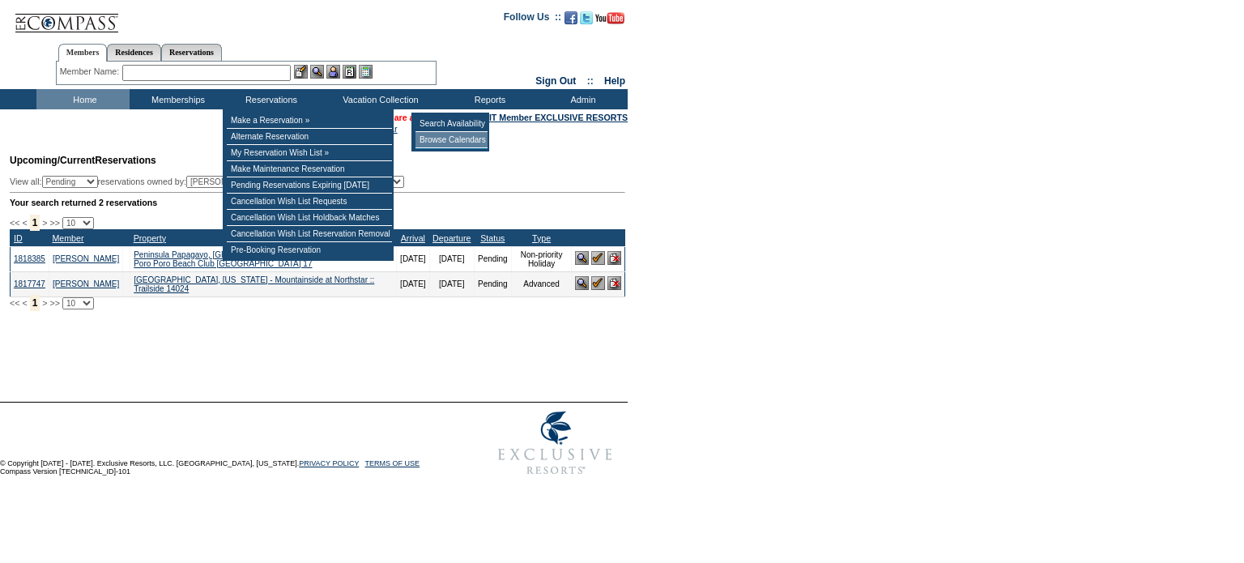
click at [485, 136] on td "Browse Calendars" at bounding box center [451, 140] width 72 height 16
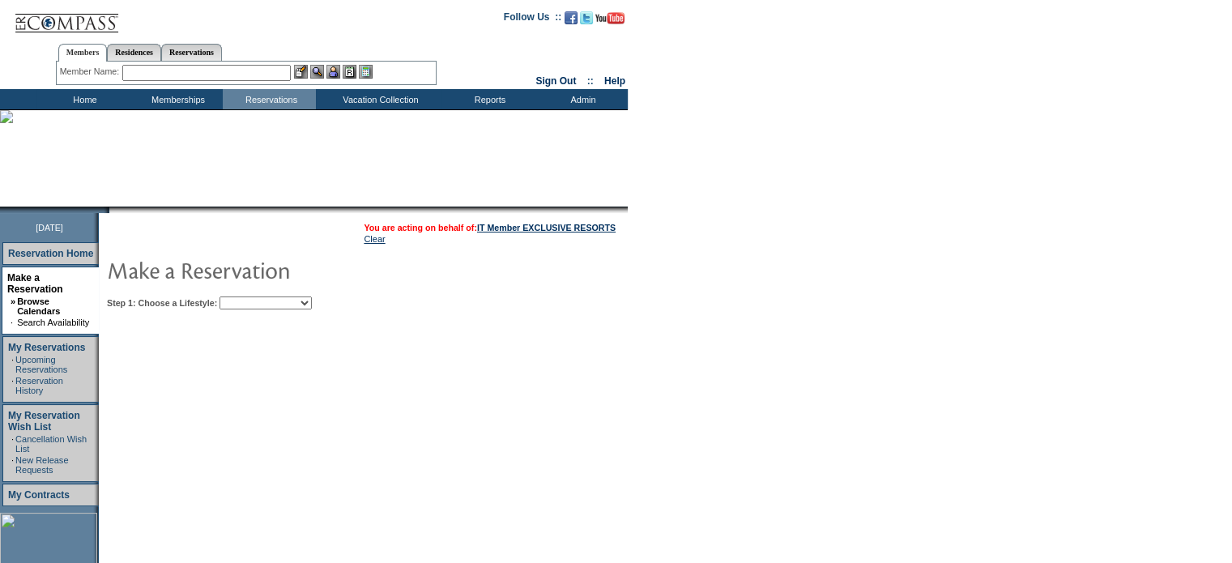
click at [280, 304] on select "My Favorites Beach Leisure Metropolitan Mountain OIAL for Adventure OIAL for Co…" at bounding box center [265, 302] width 92 height 13
select select "Mountain"
click at [247, 296] on select "My Favorites Beach Leisure Metropolitan Mountain OIAL for Adventure OIAL for Co…" at bounding box center [265, 302] width 92 height 13
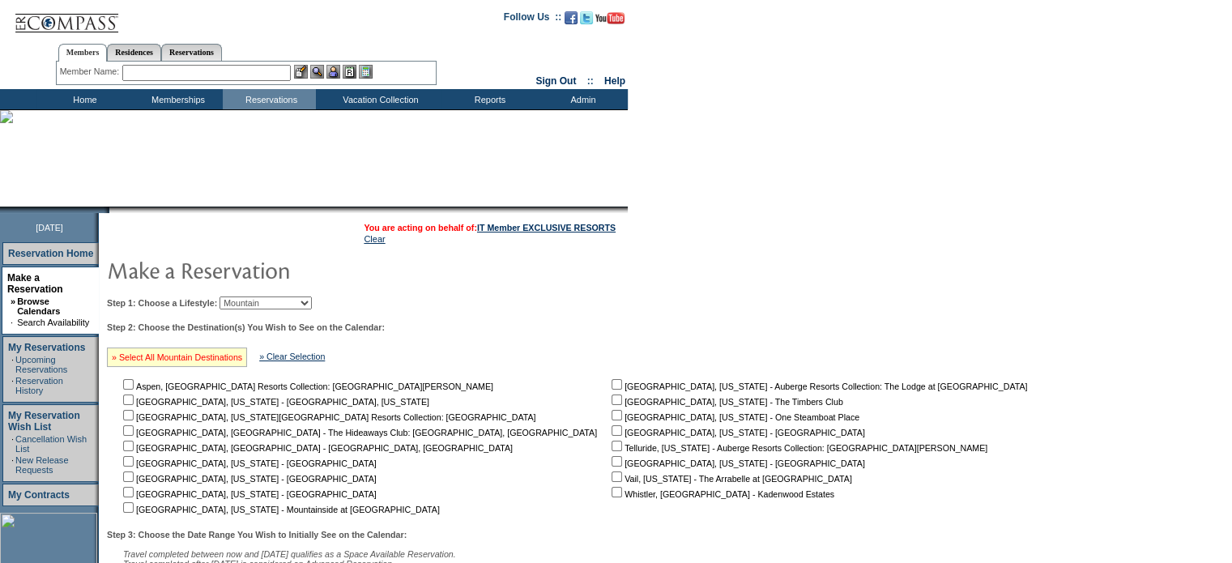
click at [175, 359] on link "» Select All Mountain Destinations" at bounding box center [177, 357] width 130 height 10
checkbox input "true"
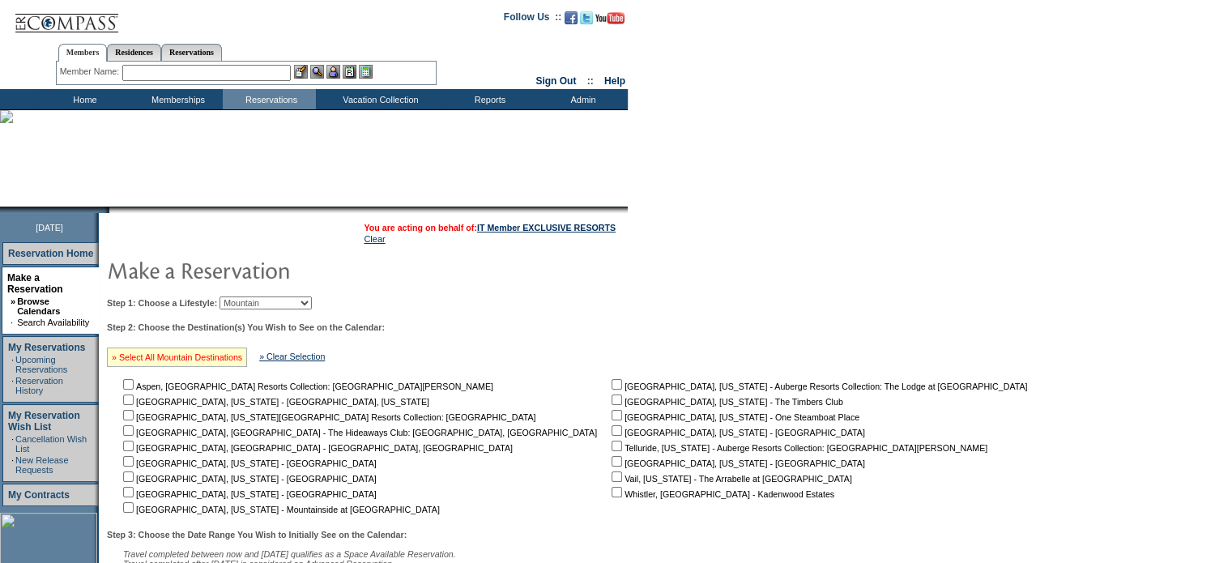
checkbox input "true"
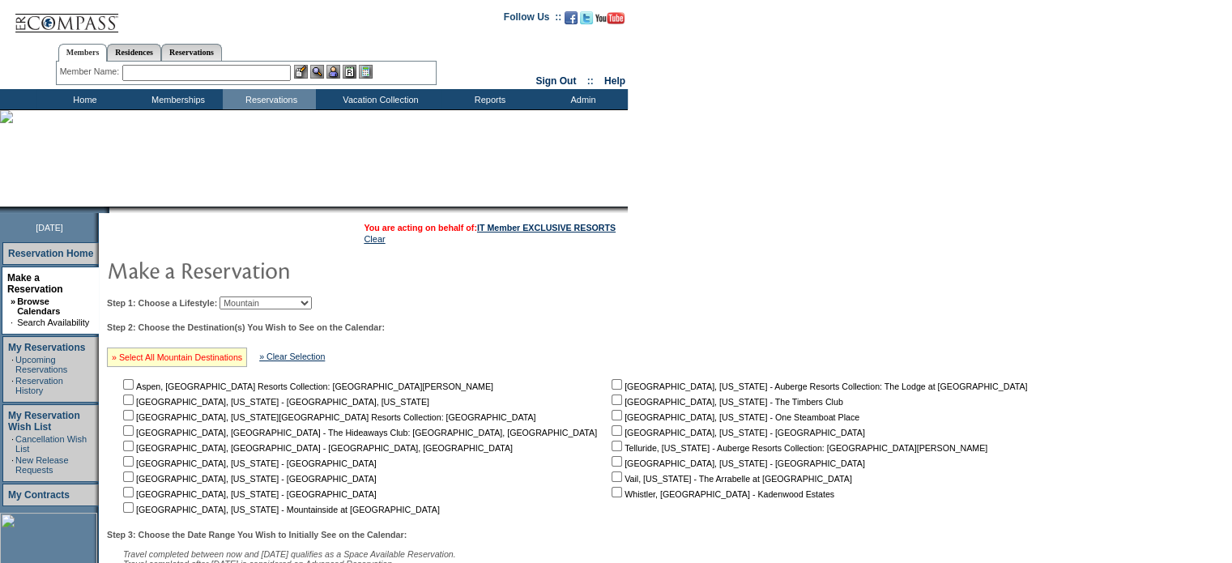
checkbox input "true"
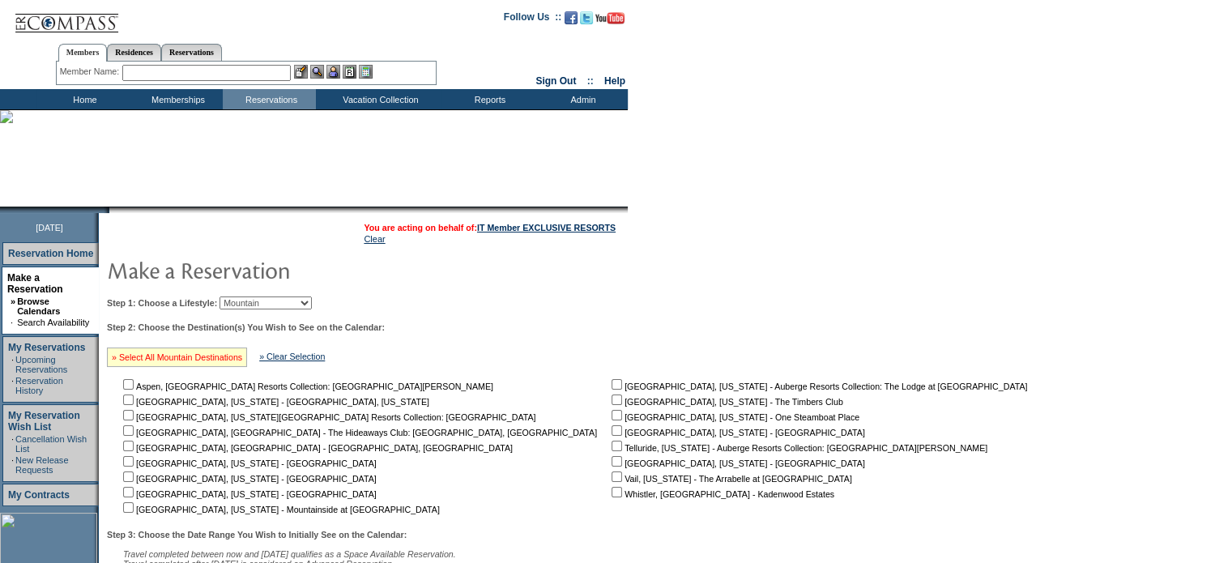
checkbox input "true"
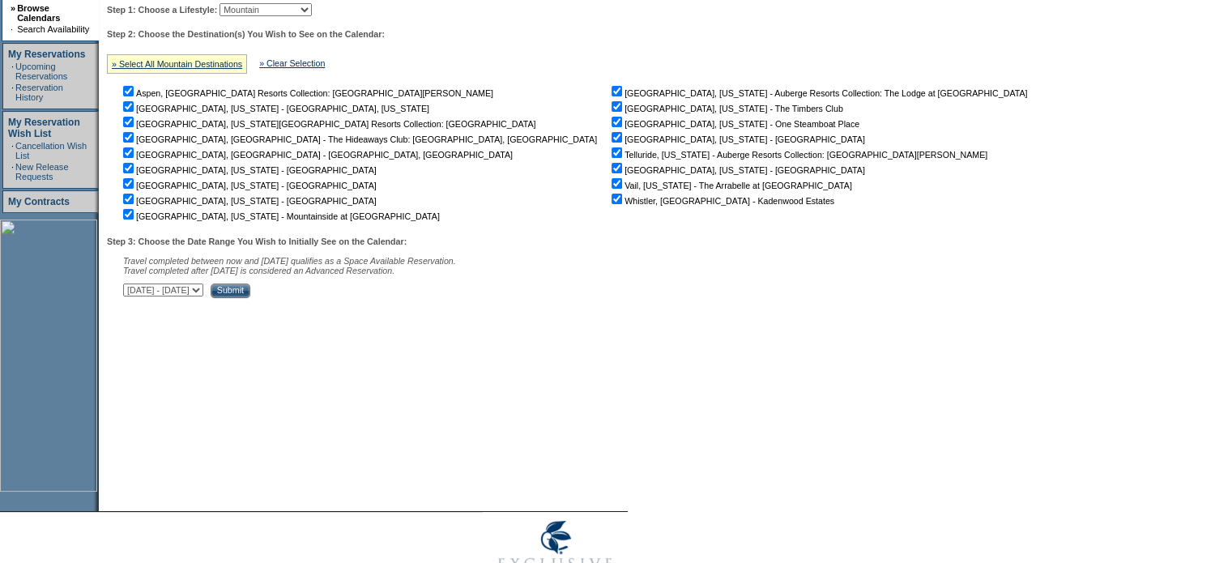
scroll to position [302, 0]
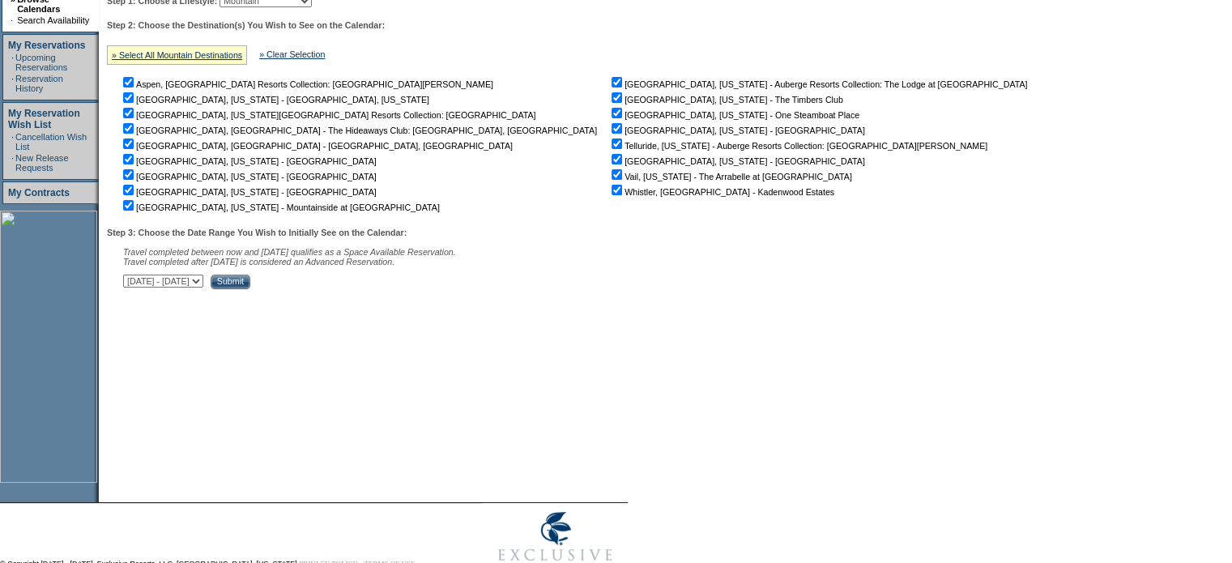
click at [203, 284] on select "[DATE] - [DATE] [DATE] - [DATE] [DATE] - [DATE] [DATE] - [DATE] [DATE] - [DATE]…" at bounding box center [163, 281] width 80 height 13
select select "[DATE]|[DATE]"
click at [131, 278] on select "[DATE] - [DATE] [DATE] - [DATE] [DATE] - [DATE] [DATE] - [DATE] [DATE] - [DATE]…" at bounding box center [163, 281] width 80 height 13
click at [250, 284] on input "Submit" at bounding box center [231, 282] width 40 height 15
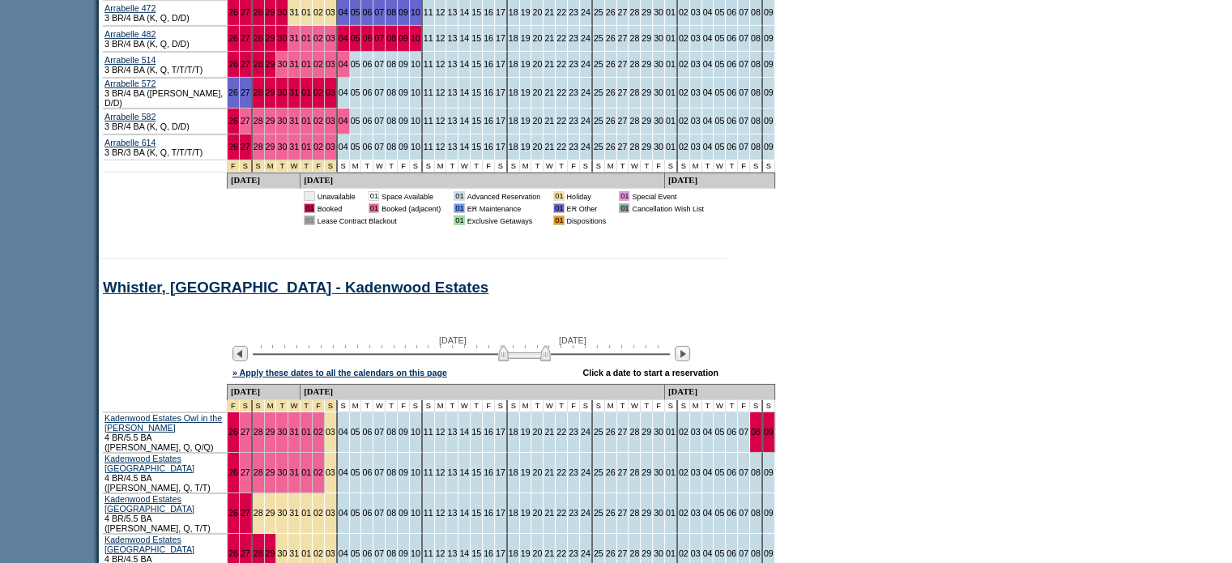
scroll to position [5337, 0]
